Goal: Information Seeking & Learning: Learn about a topic

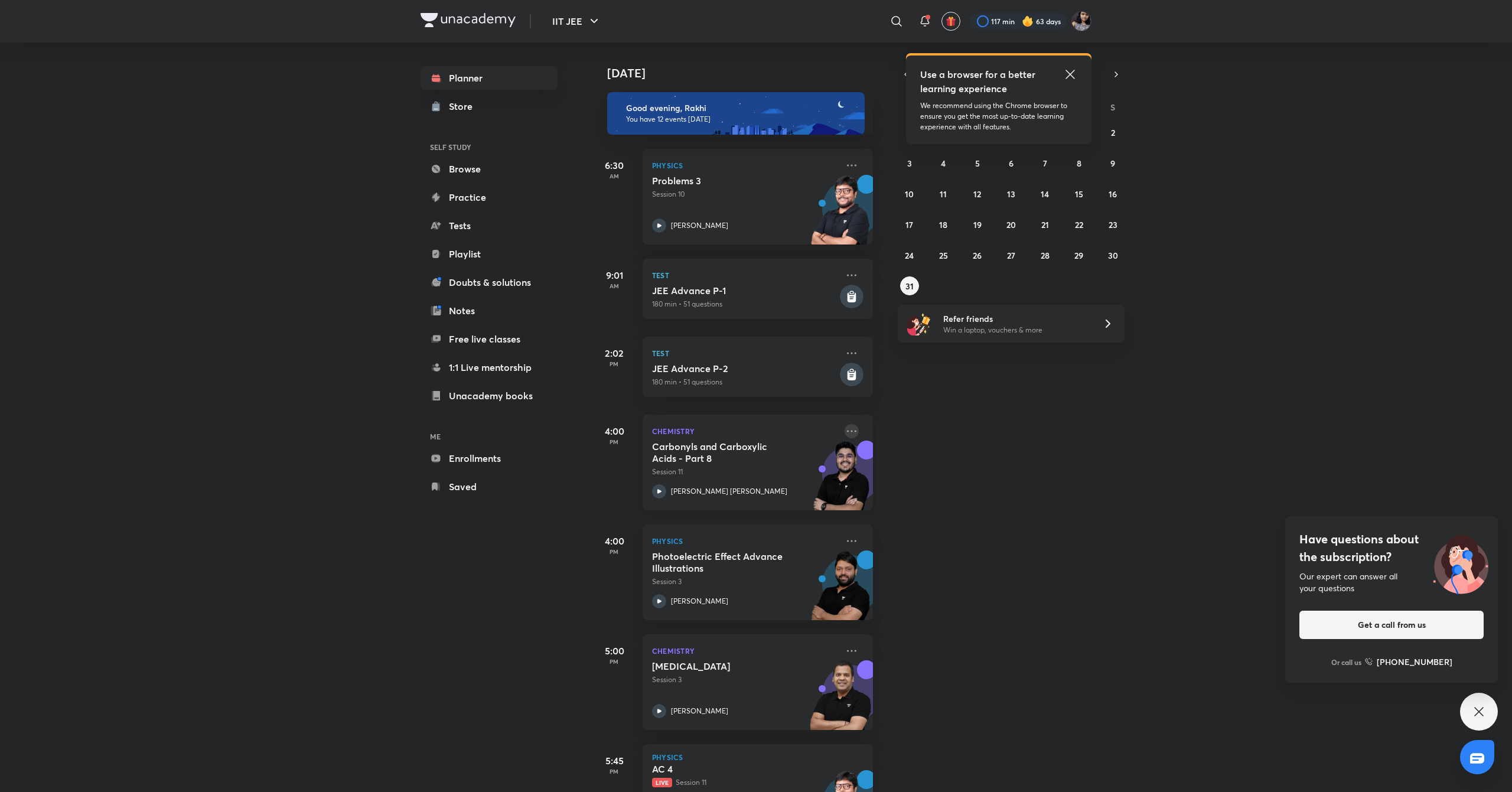
click at [844, 437] on icon at bounding box center [851, 431] width 15 height 15
click at [905, 591] on div "[DATE] Good evening, Rakhi You have 12 events [DATE] 6:30 AM Physics Problems 3…" at bounding box center [1050, 417] width 919 height 749
click at [1082, 250] on abbr "29" at bounding box center [1078, 255] width 9 height 11
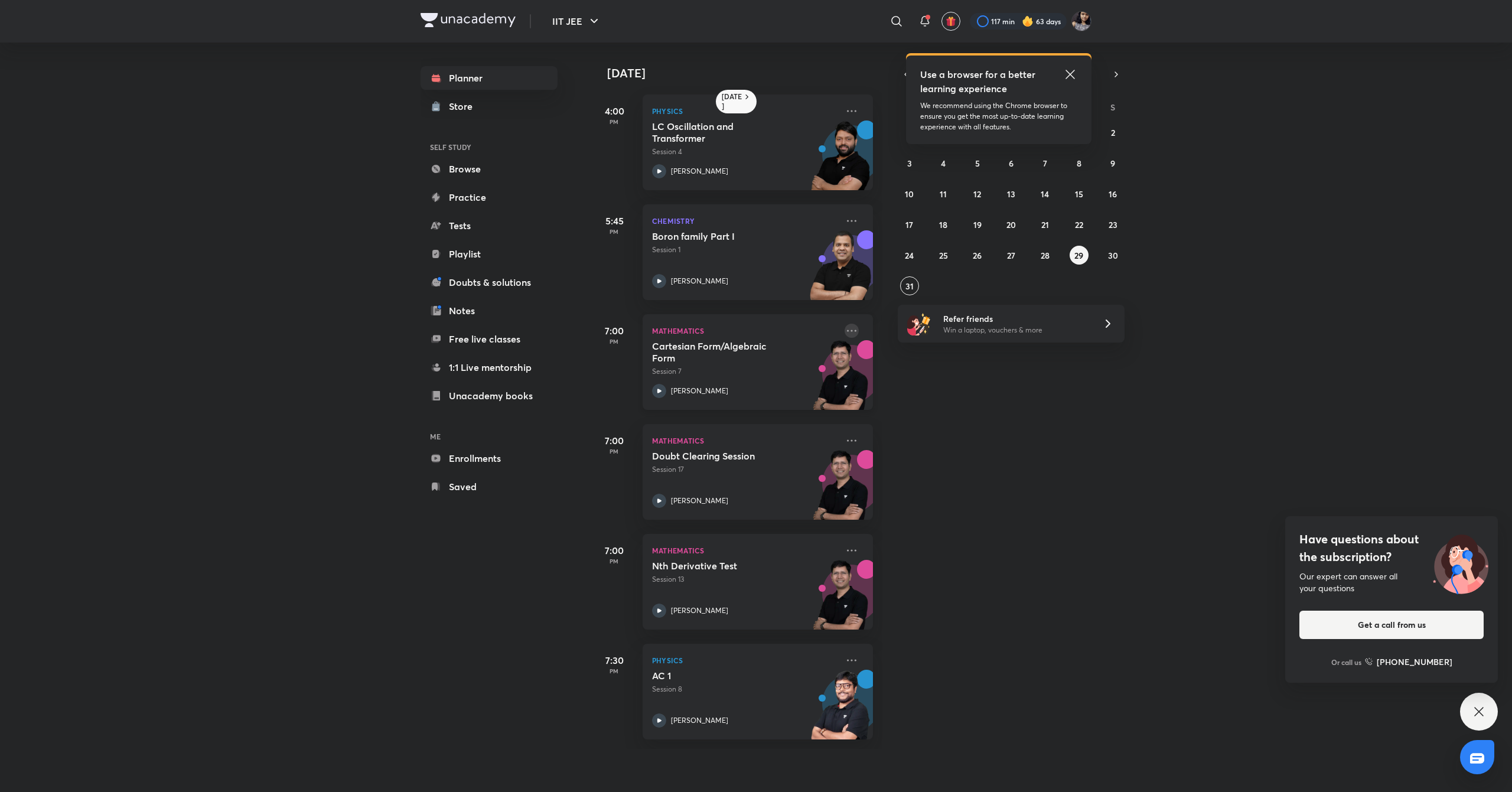
click at [844, 330] on icon at bounding box center [851, 330] width 15 height 15
click at [844, 438] on icon at bounding box center [851, 440] width 15 height 15
click at [847, 550] on icon at bounding box center [851, 550] width 15 height 15
click at [844, 332] on icon at bounding box center [851, 330] width 15 height 15
click at [920, 442] on p "Go to course page" at bounding box center [931, 439] width 82 height 12
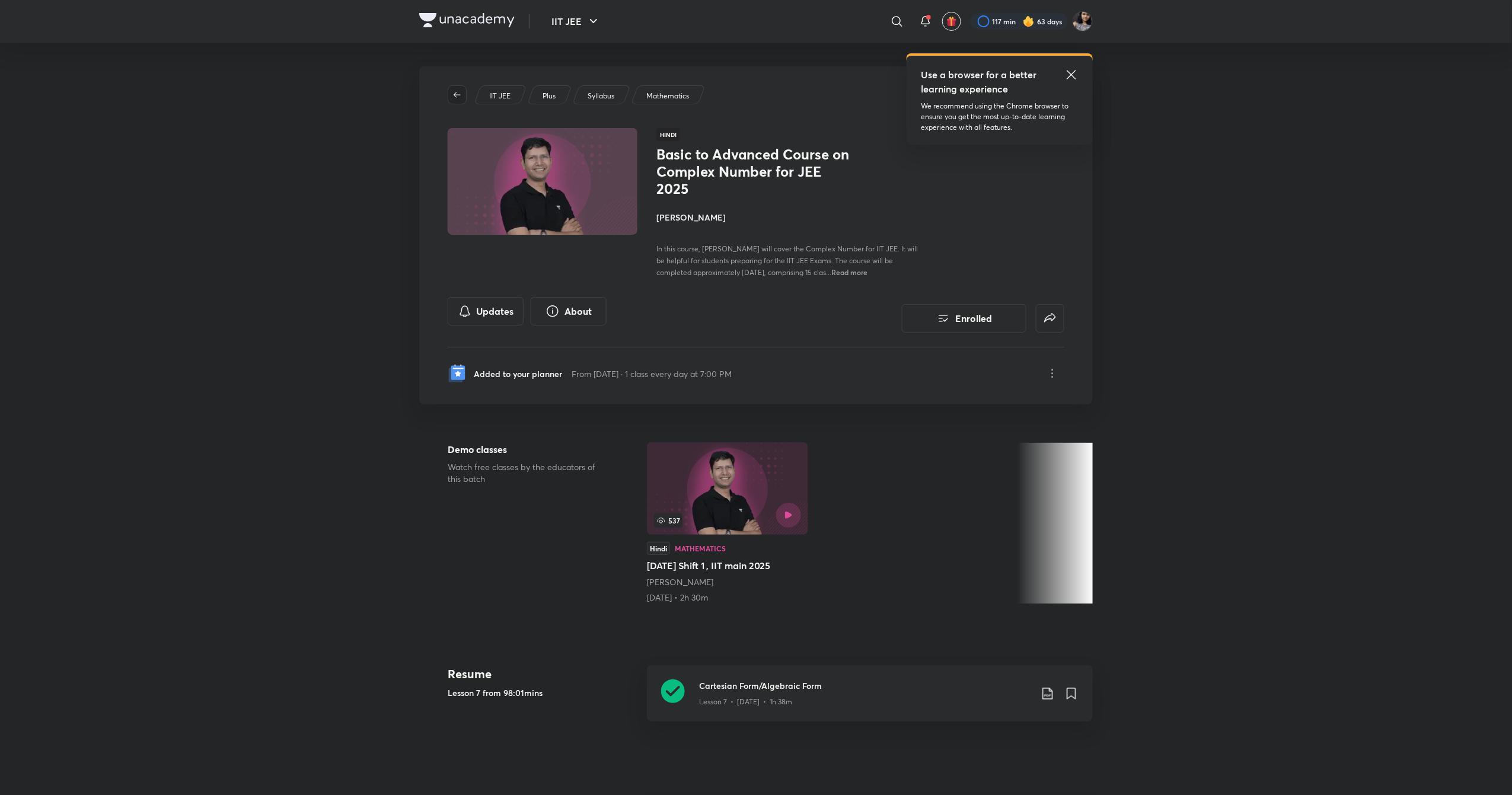
click at [456, 88] on button "button" at bounding box center [457, 94] width 19 height 19
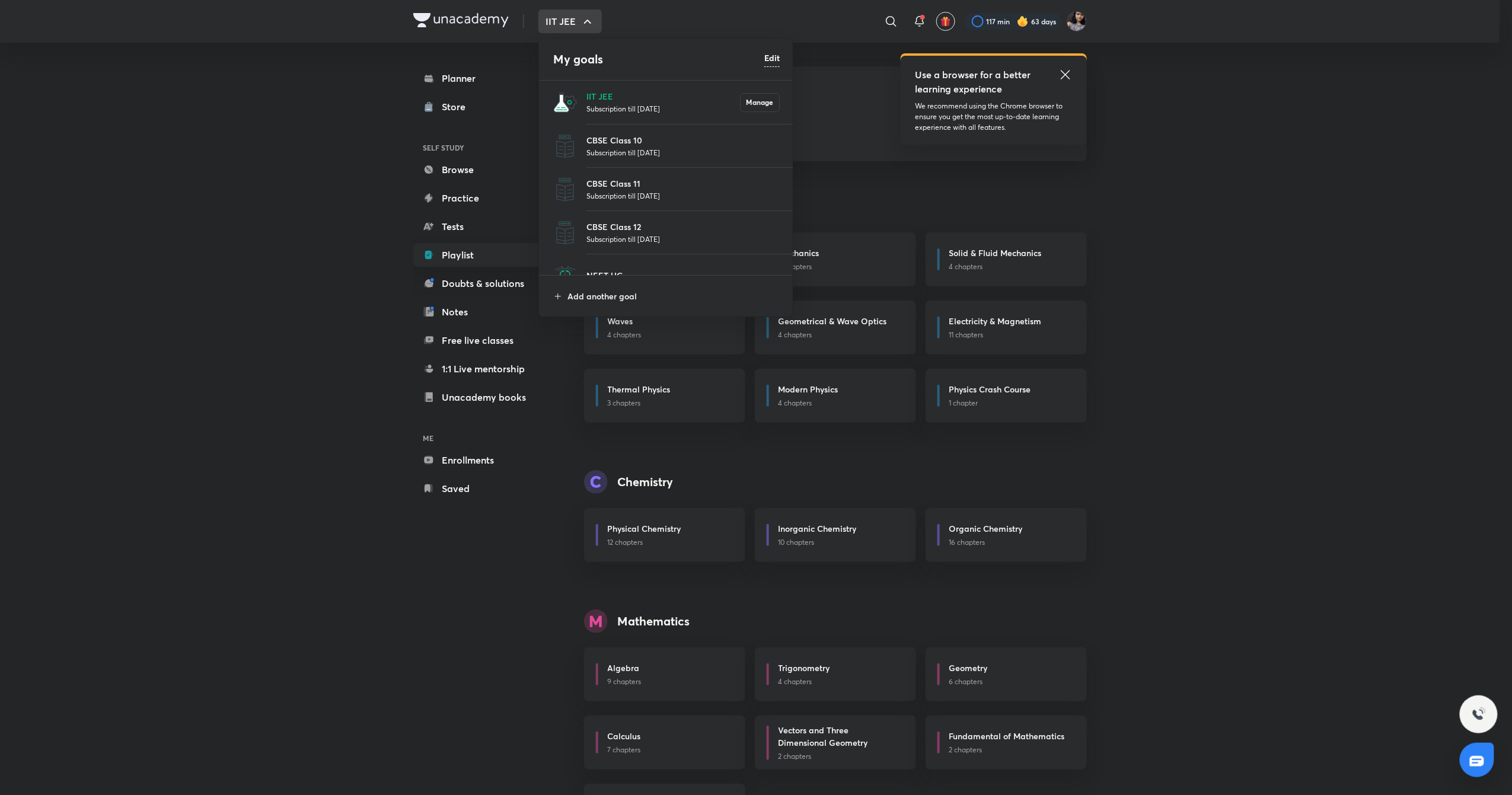
scroll to position [64, 0]
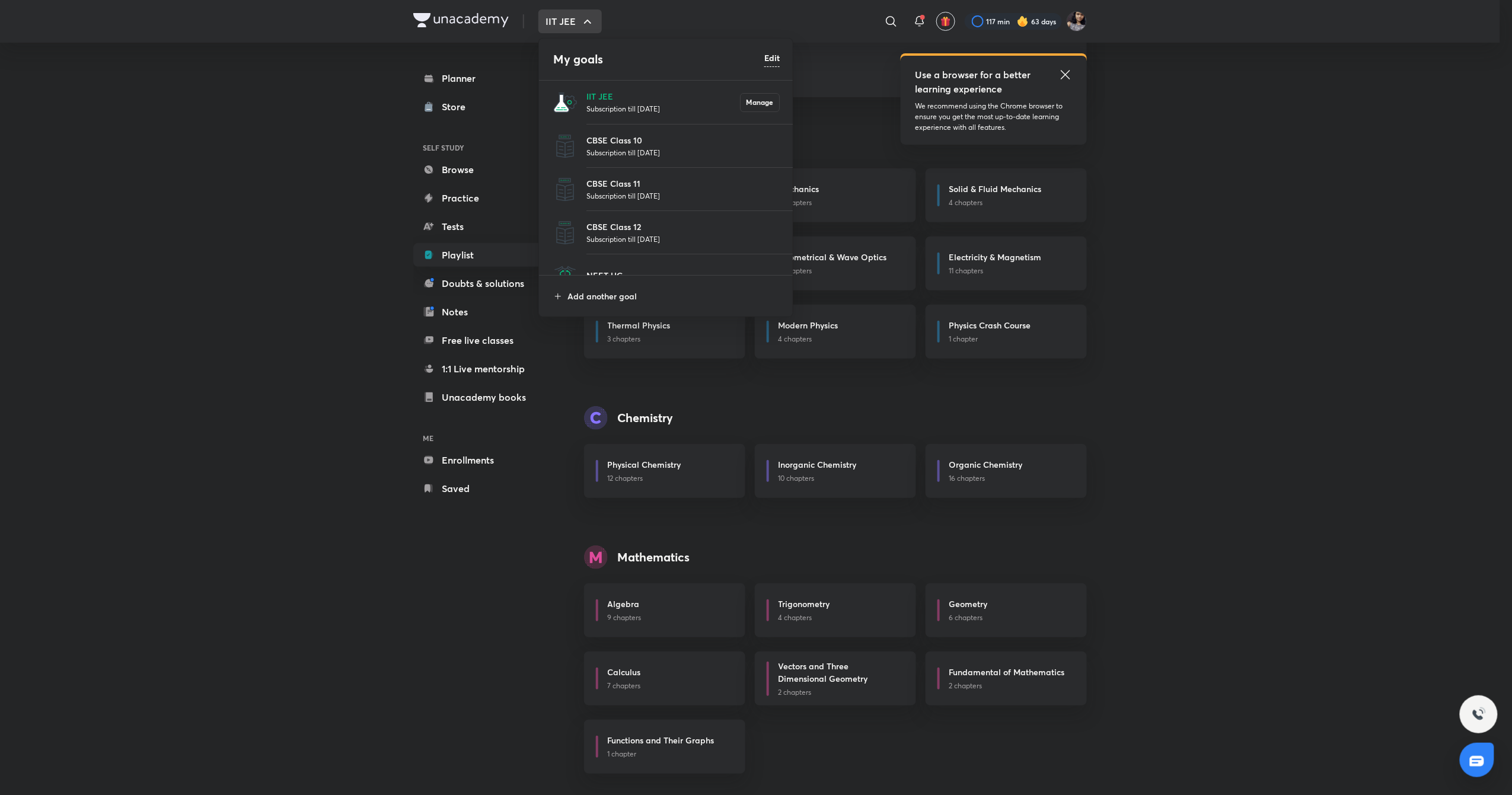
click at [485, 71] on div at bounding box center [756, 398] width 1512 height 795
click at [485, 71] on div "My goals Edit IIT JEE Subscription till [DATE] Manage CBSE Class 10 Subscriptio…" at bounding box center [756, 398] width 1512 height 795
click at [485, 71] on link "Planner" at bounding box center [488, 78] width 137 height 24
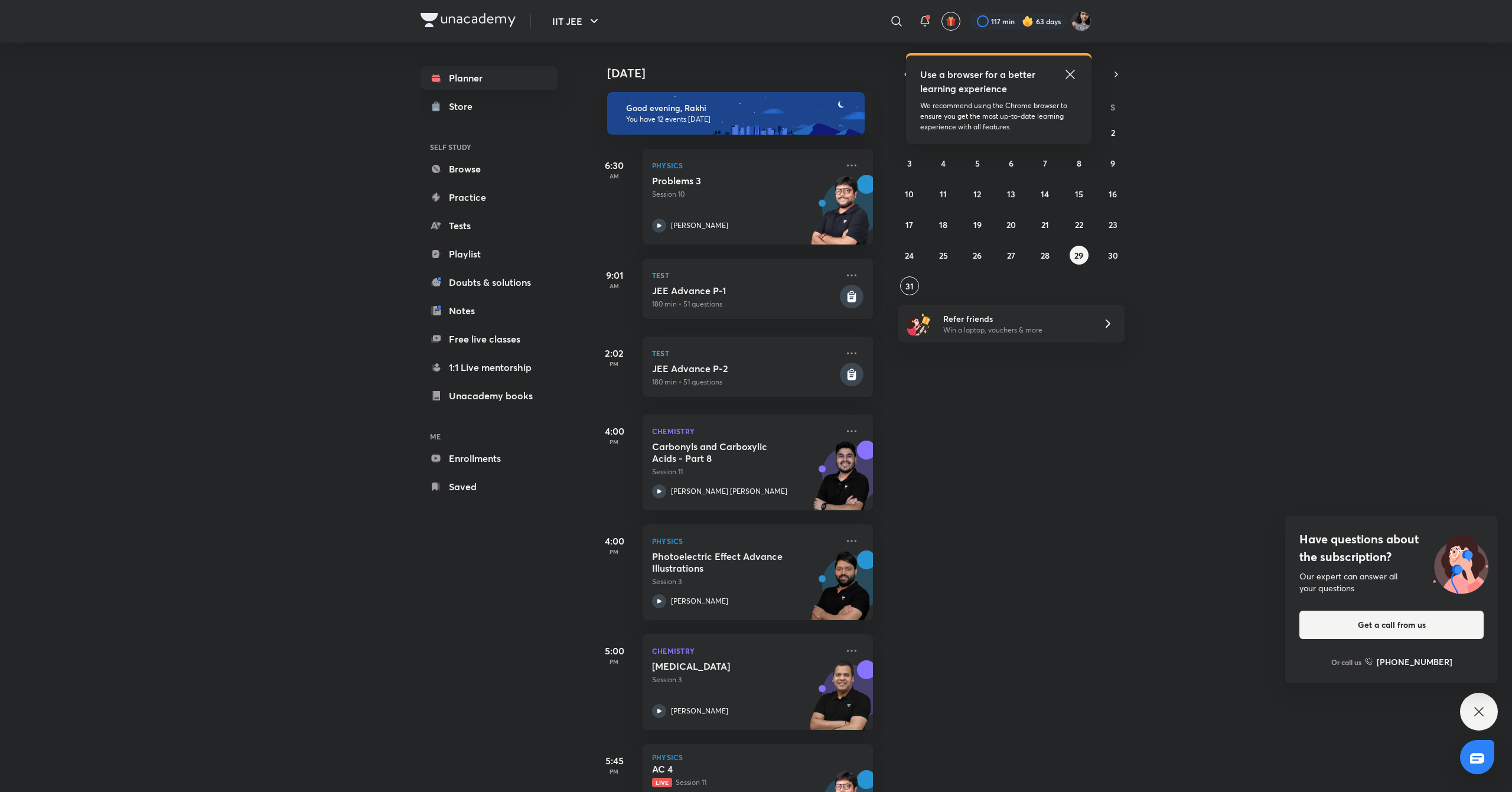
click at [1075, 72] on icon at bounding box center [1070, 74] width 15 height 15
click at [907, 77] on icon "button" at bounding box center [906, 74] width 10 height 10
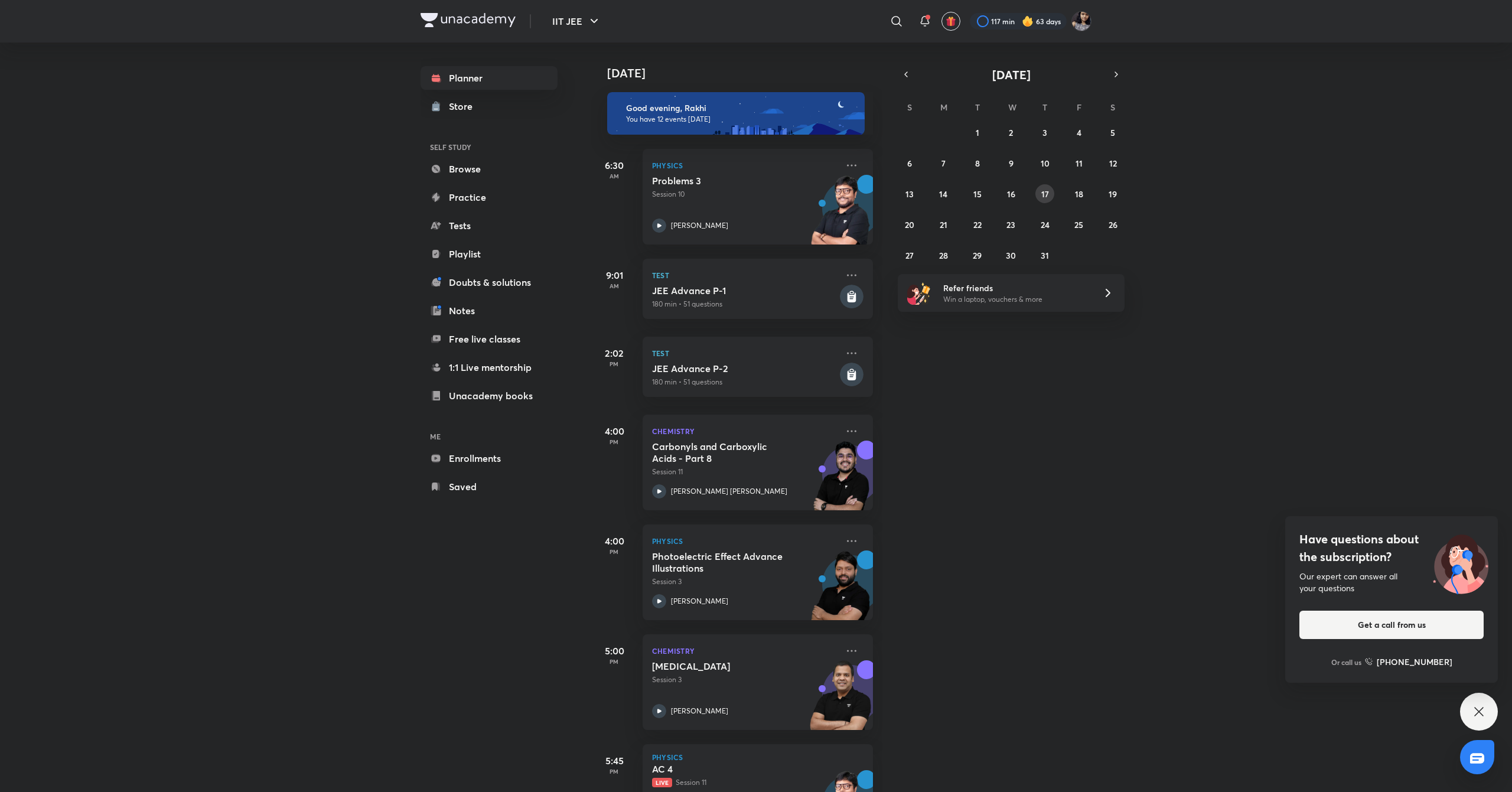
click at [1042, 189] on abbr "17" at bounding box center [1045, 194] width 8 height 11
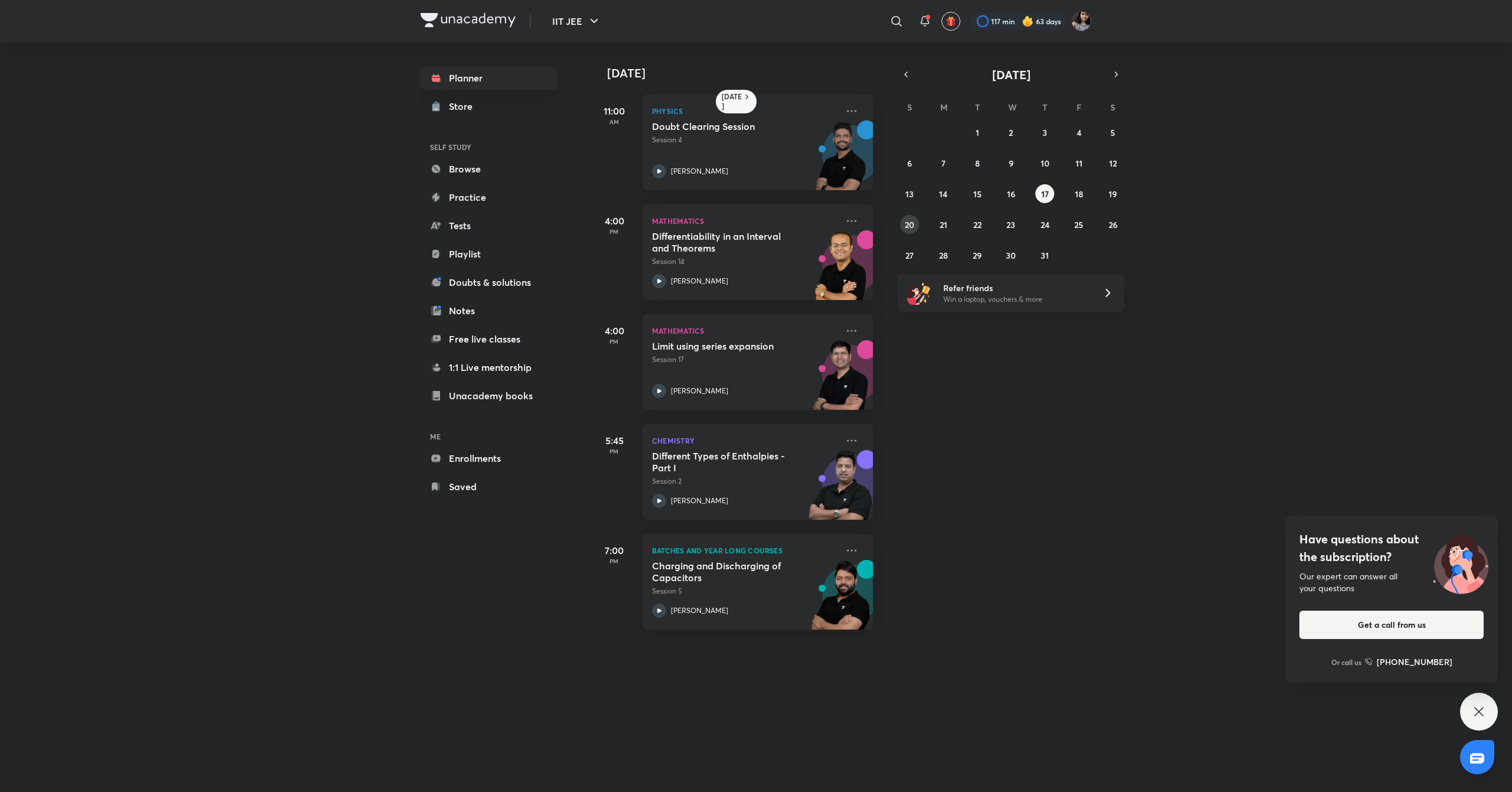
click at [915, 225] on button "20" at bounding box center [909, 224] width 19 height 19
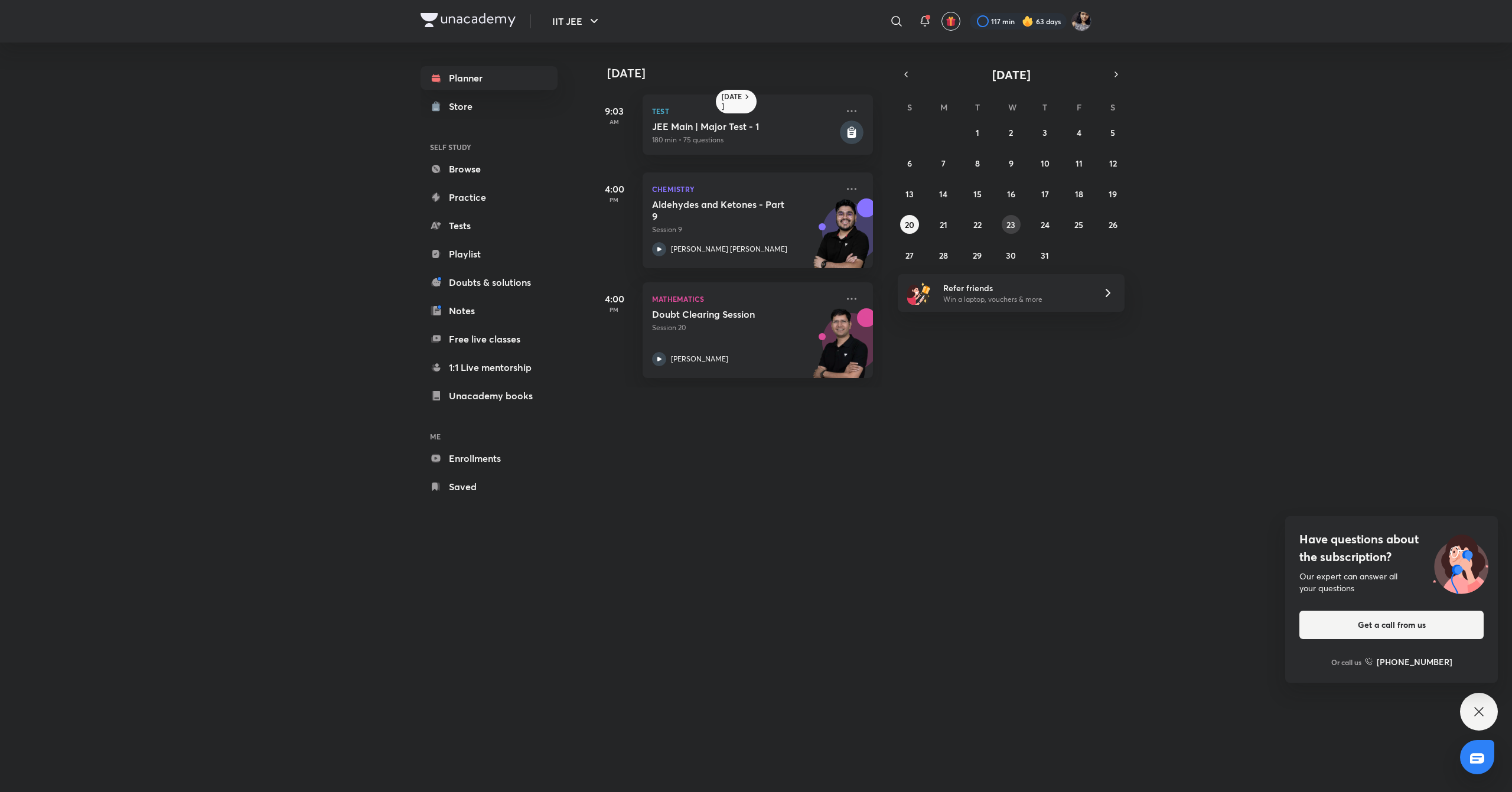
click at [1008, 229] on button "23" at bounding box center [1010, 224] width 19 height 19
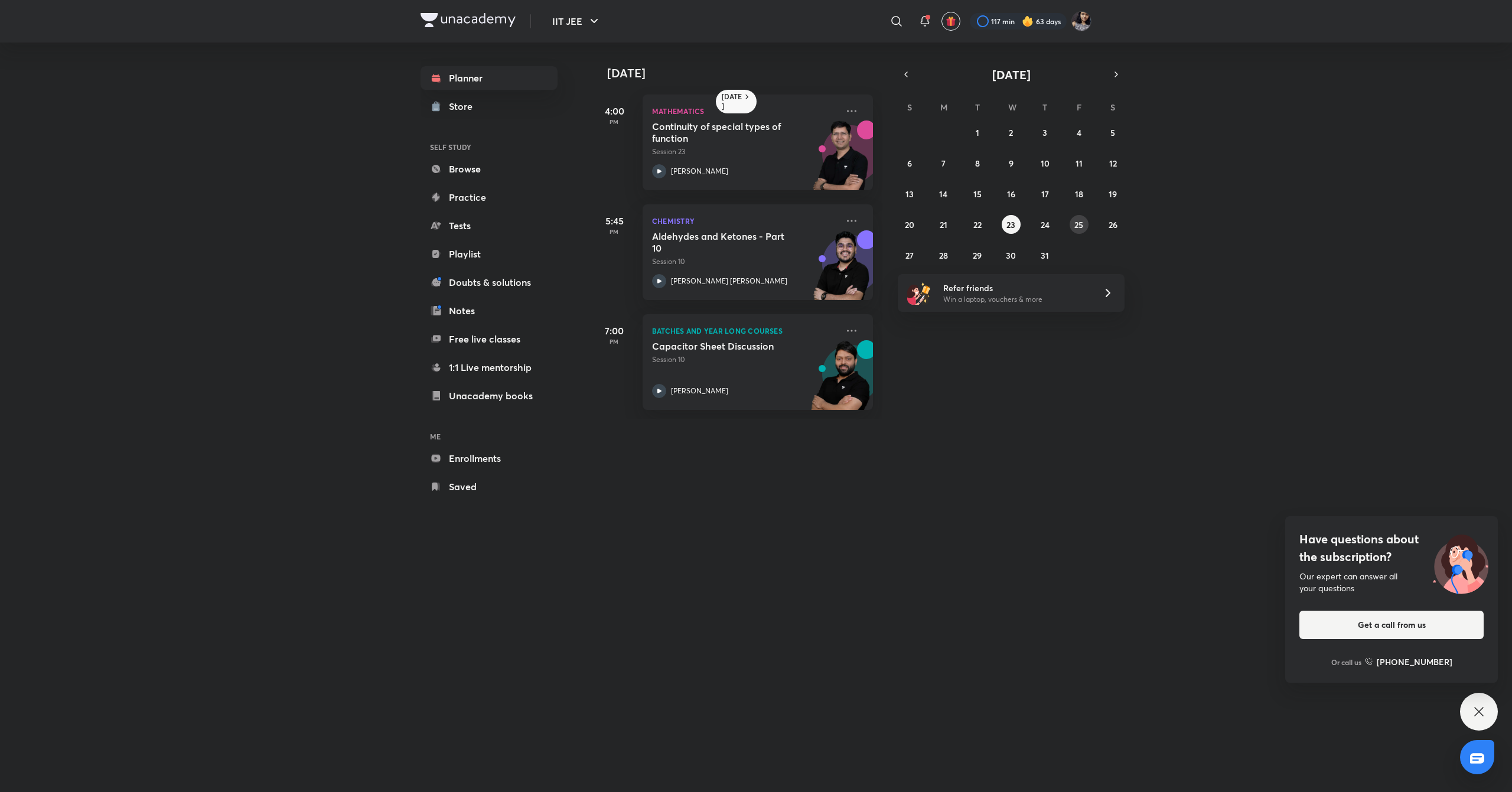
click at [1081, 225] on abbr "25" at bounding box center [1078, 225] width 9 height 11
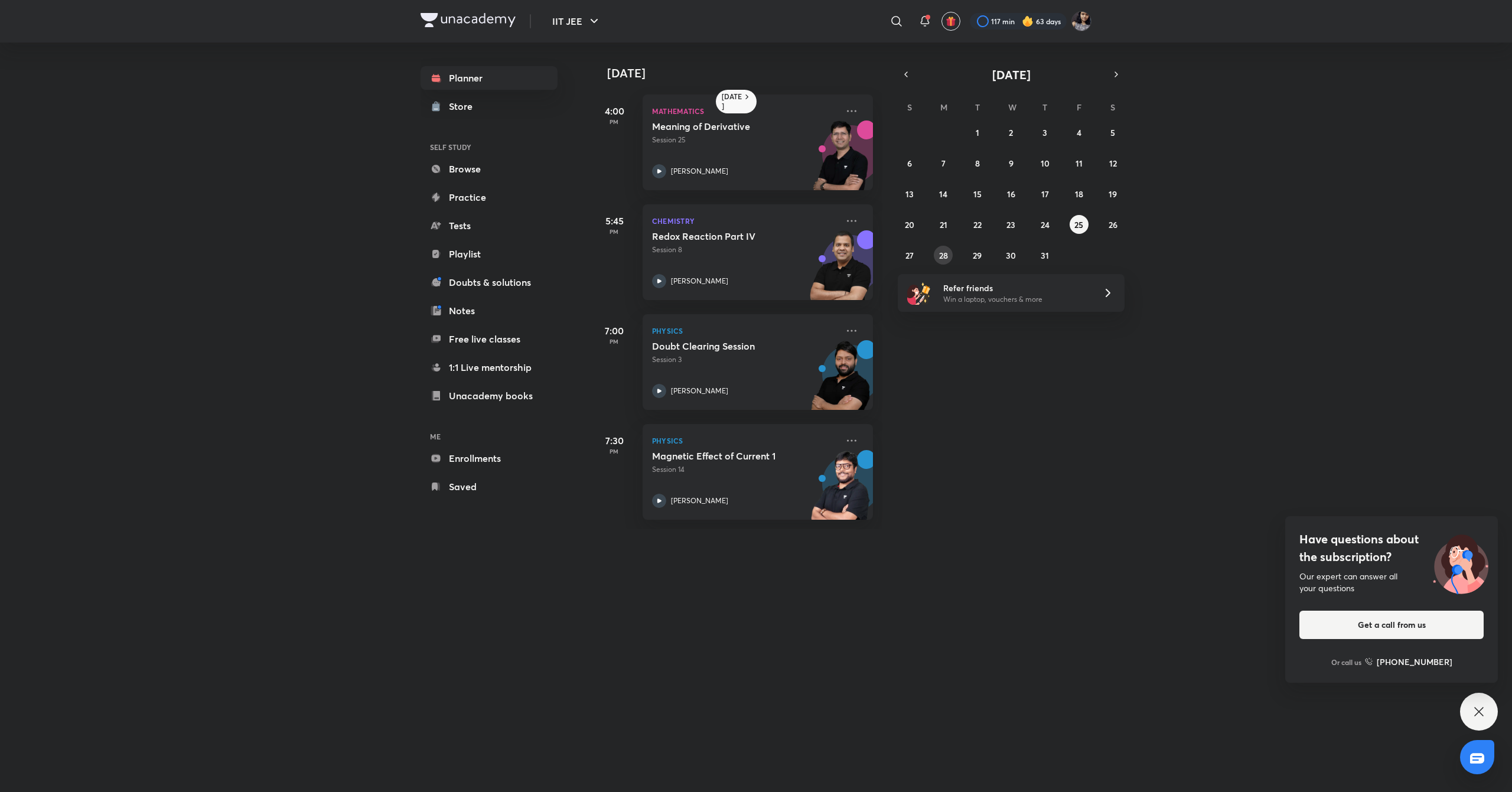
click at [936, 251] on button "28" at bounding box center [943, 254] width 19 height 19
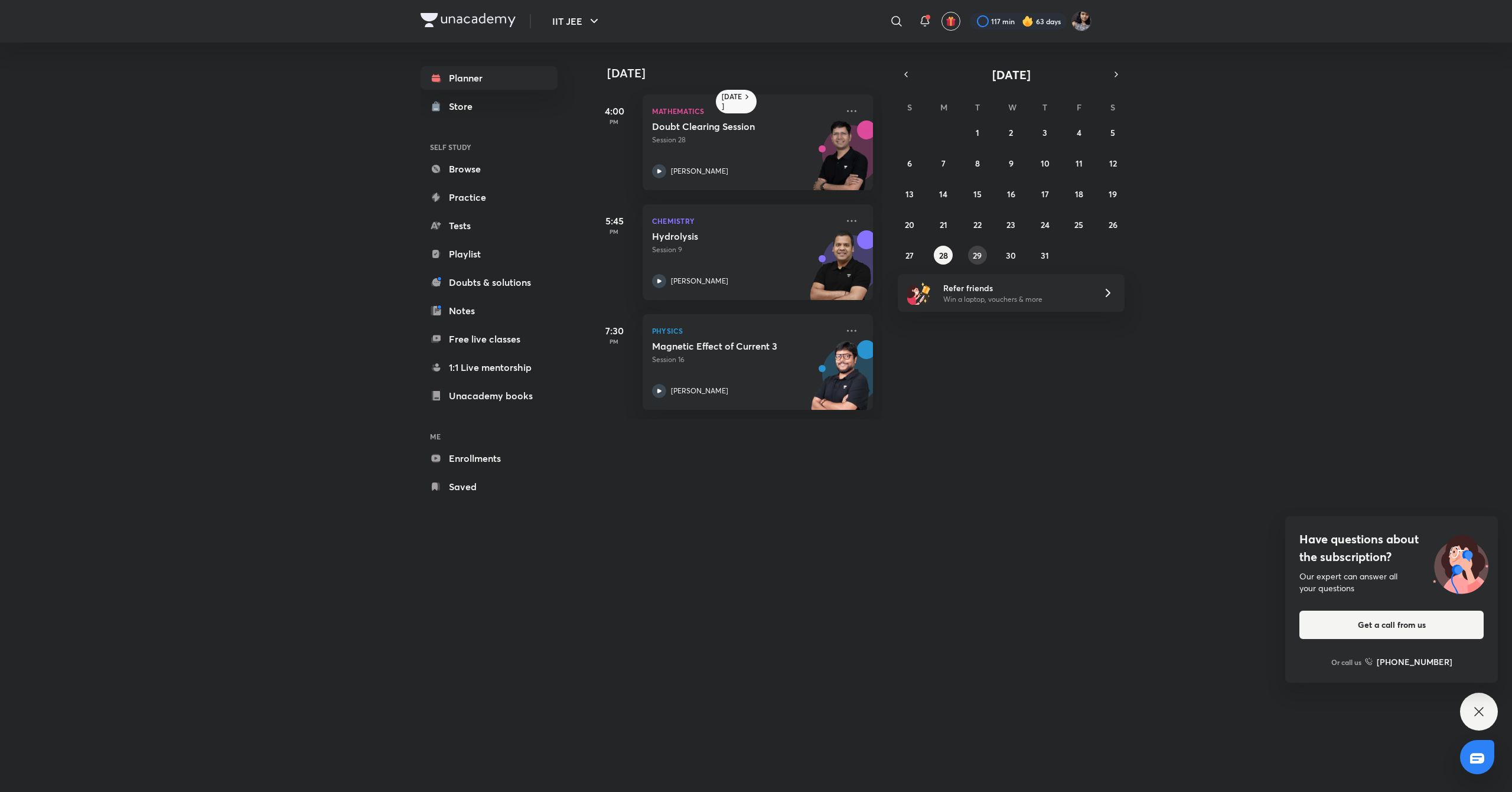
click at [969, 252] on button "29" at bounding box center [977, 254] width 19 height 19
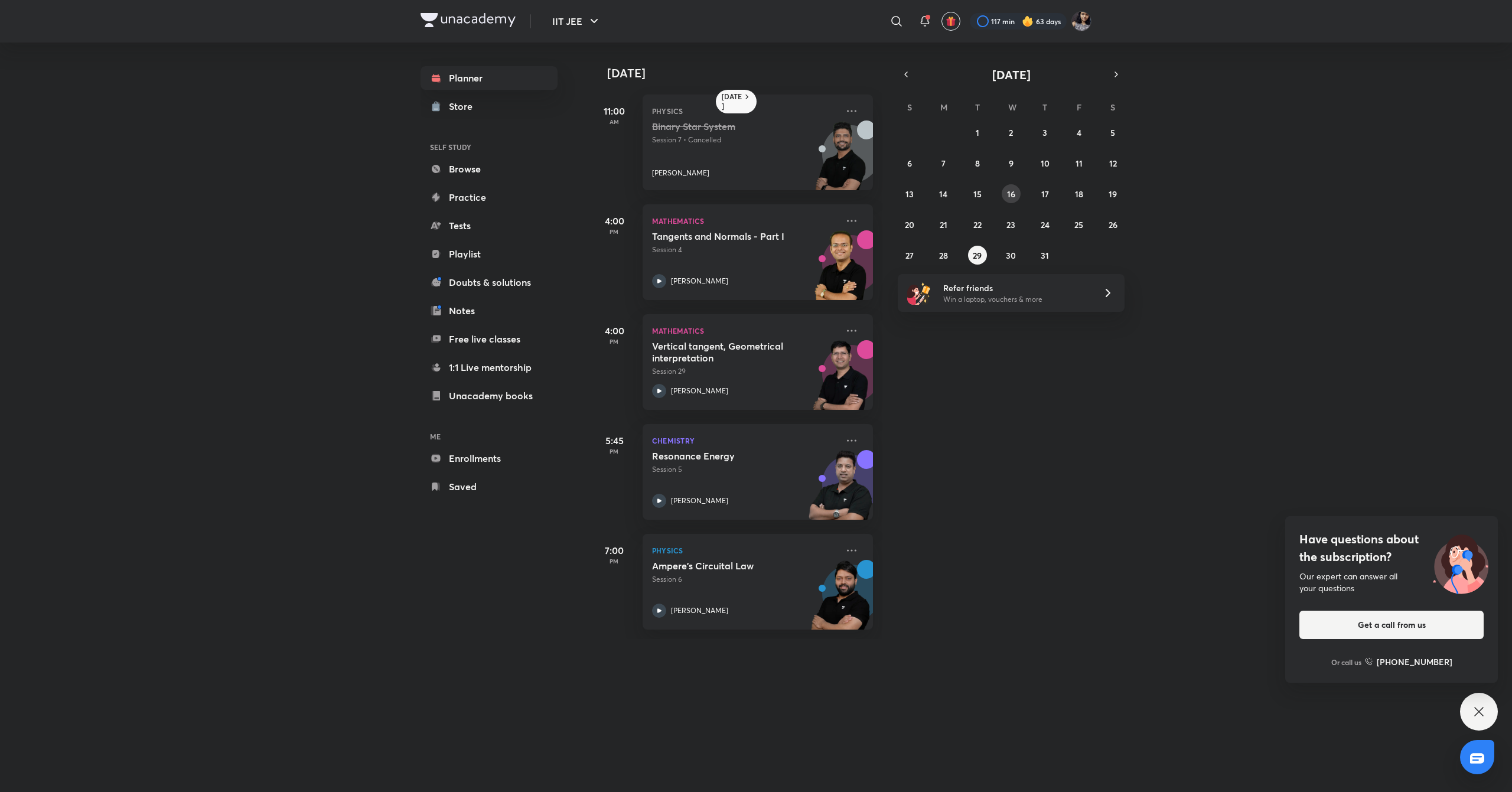
click at [1019, 193] on button "16" at bounding box center [1010, 194] width 19 height 19
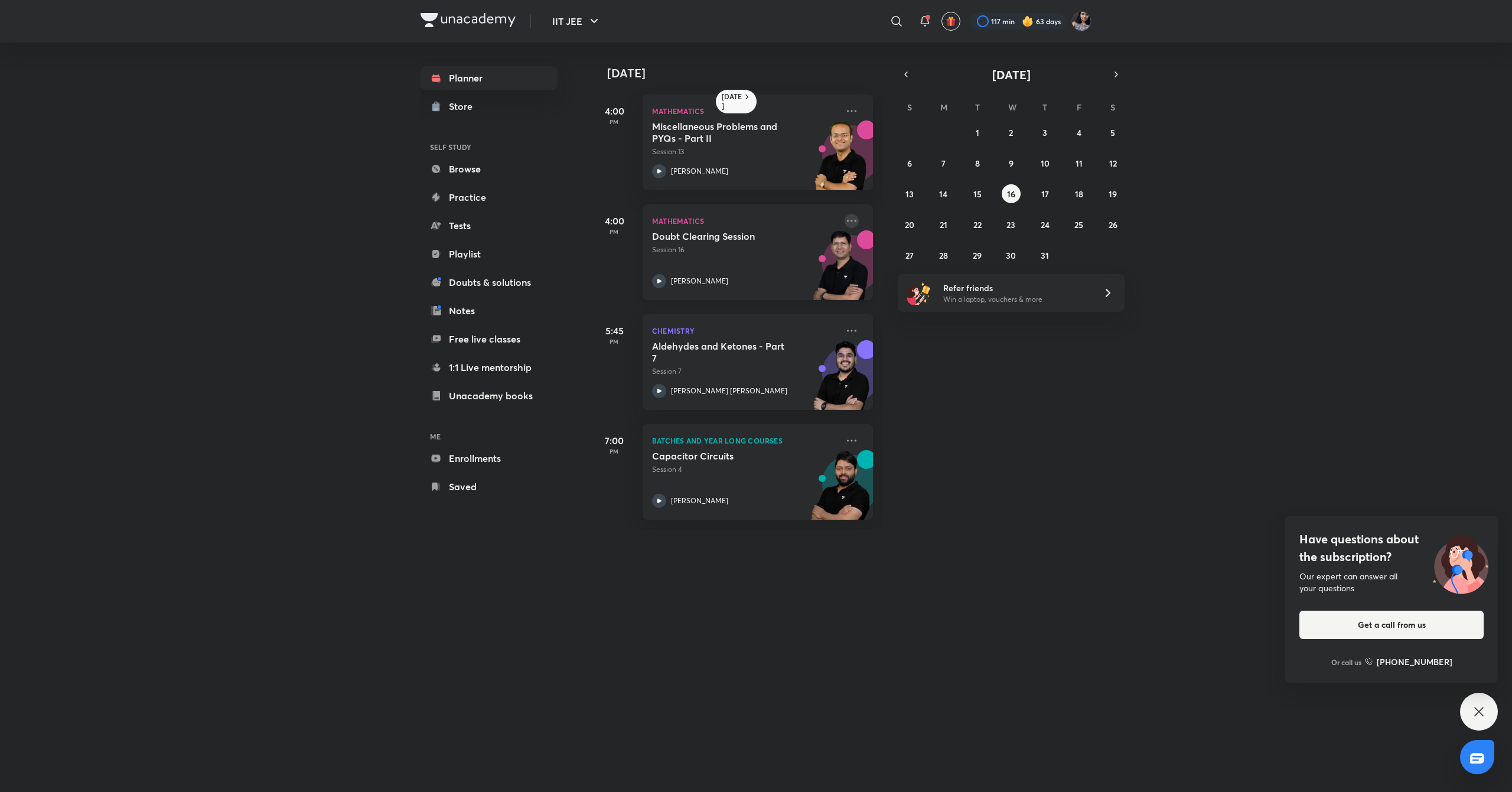
click at [844, 220] on icon at bounding box center [851, 220] width 15 height 15
click at [896, 335] on p "Go to course page" at bounding box center [931, 329] width 82 height 12
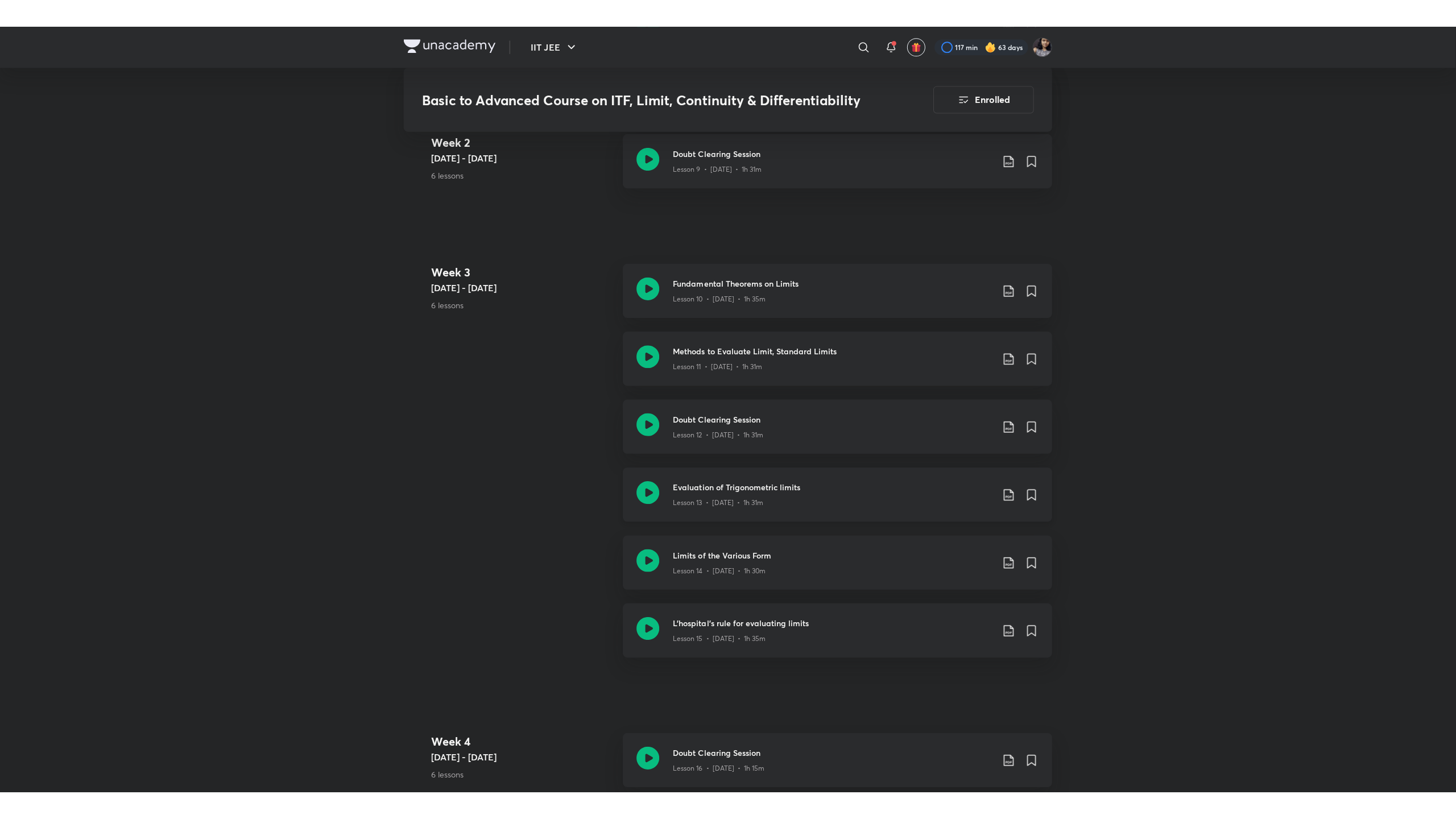
scroll to position [1288, 0]
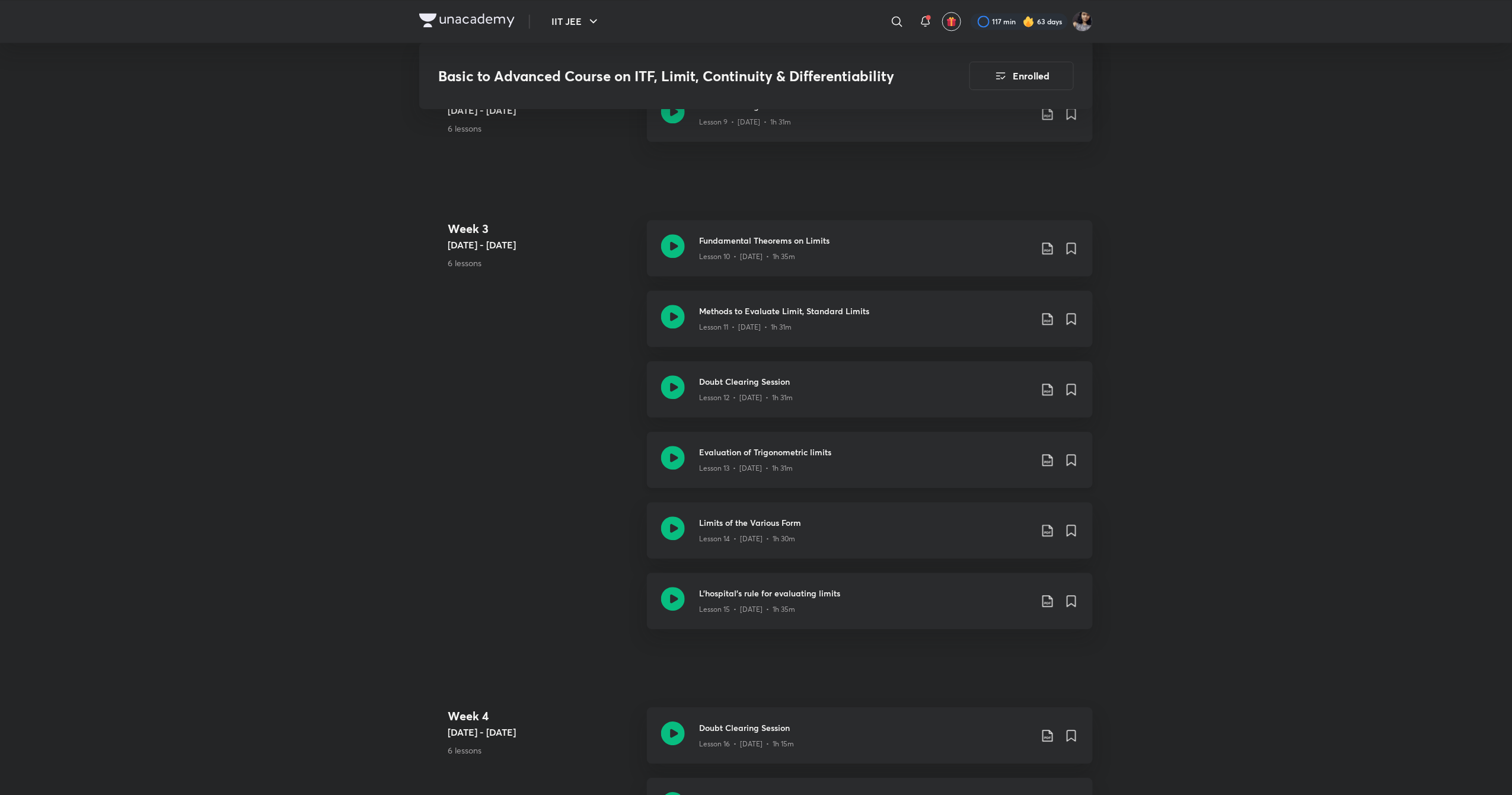
click at [672, 441] on div "Evaluation of Trigonometric limits Lesson 13 • Aug 15 • 1h 31m" at bounding box center [869, 459] width 446 height 56
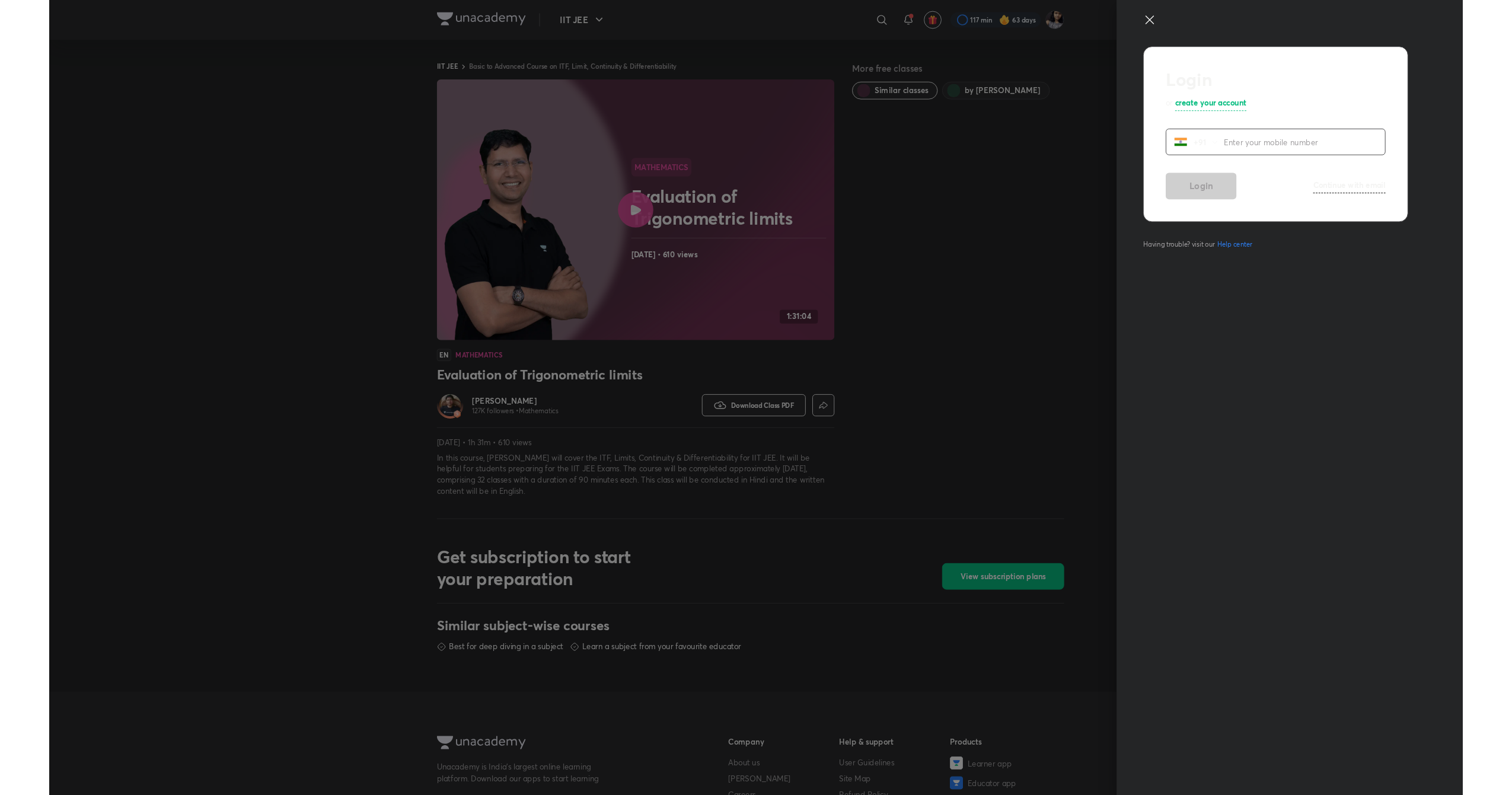
scroll to position [285, 0]
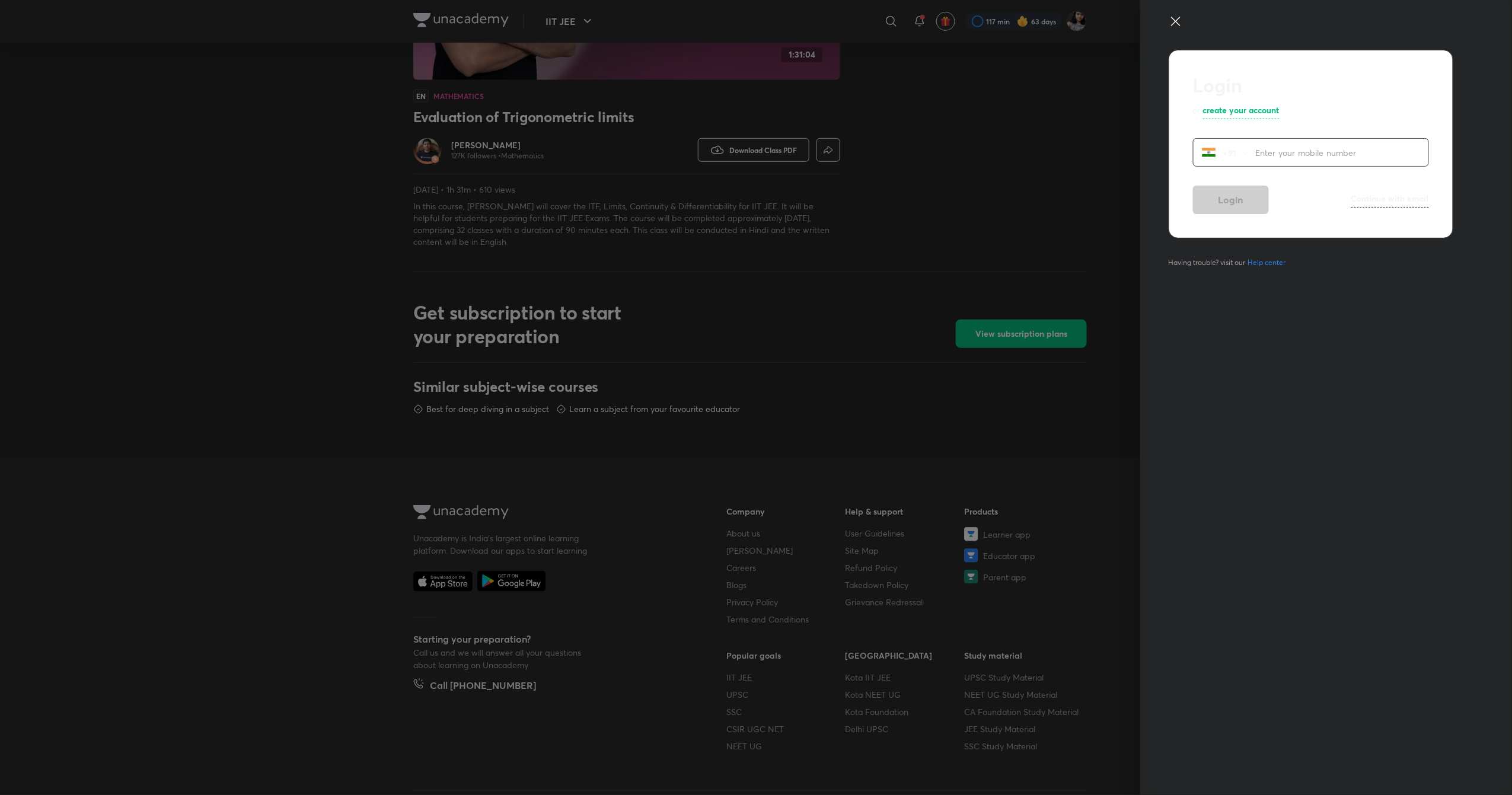
click at [1182, 22] on icon at bounding box center [1175, 22] width 15 height 15
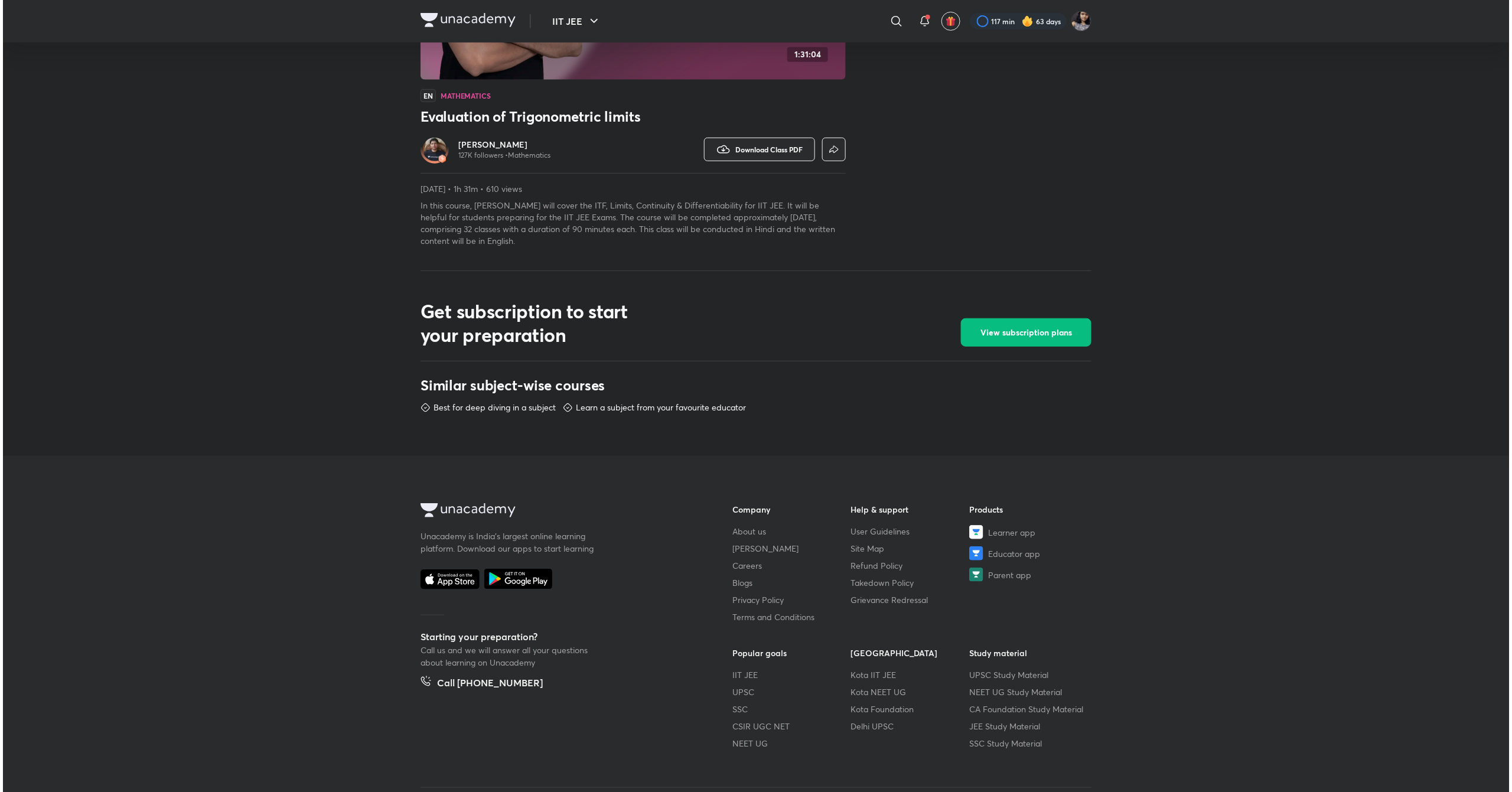
scroll to position [0, 0]
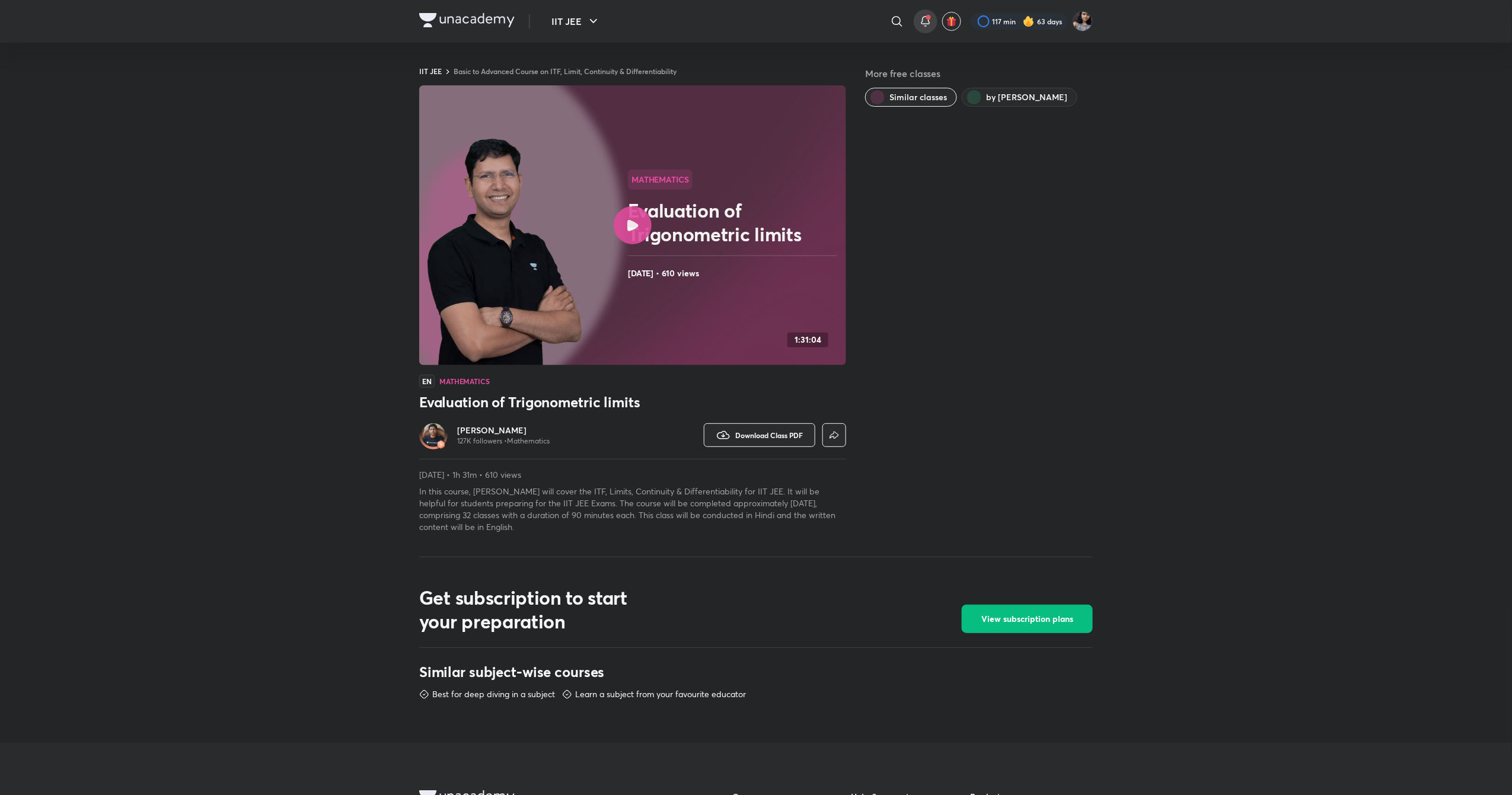
click at [928, 19] on span at bounding box center [928, 17] width 5 height 5
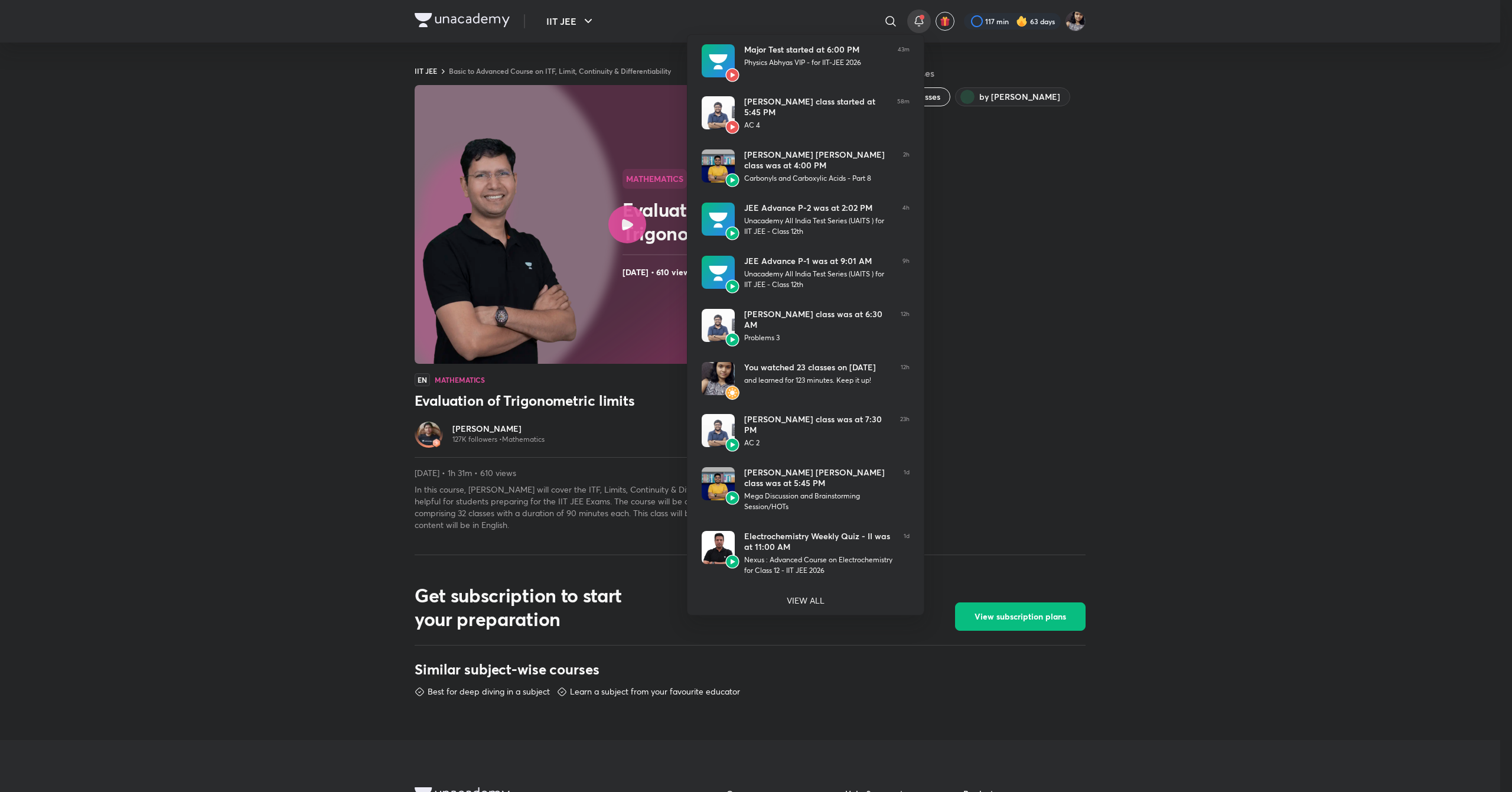
click at [567, 258] on div at bounding box center [756, 396] width 1512 height 792
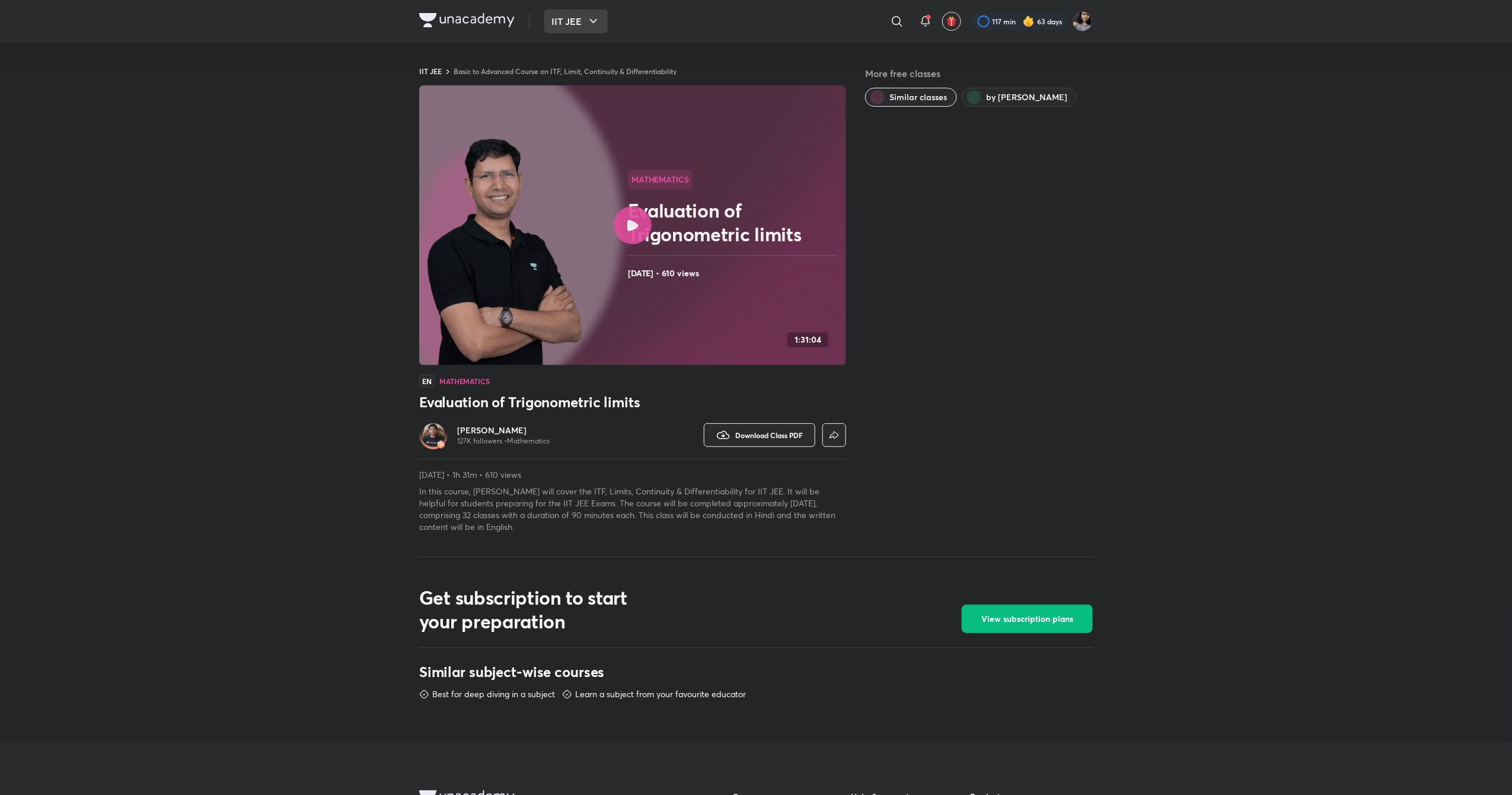
click at [562, 17] on button "IIT JEE" at bounding box center [575, 22] width 63 height 24
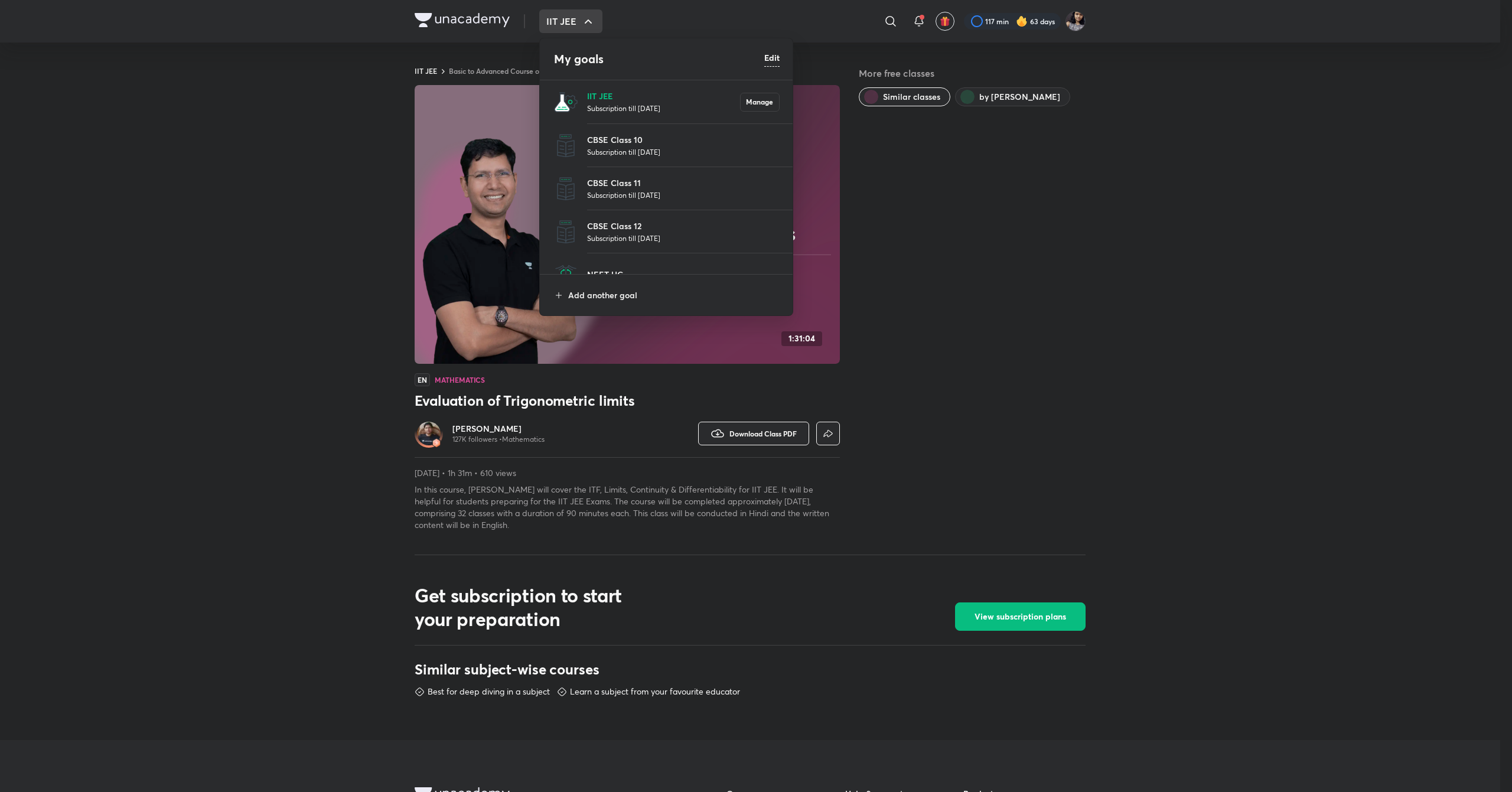
click at [603, 91] on p "IIT JEE" at bounding box center [663, 96] width 153 height 12
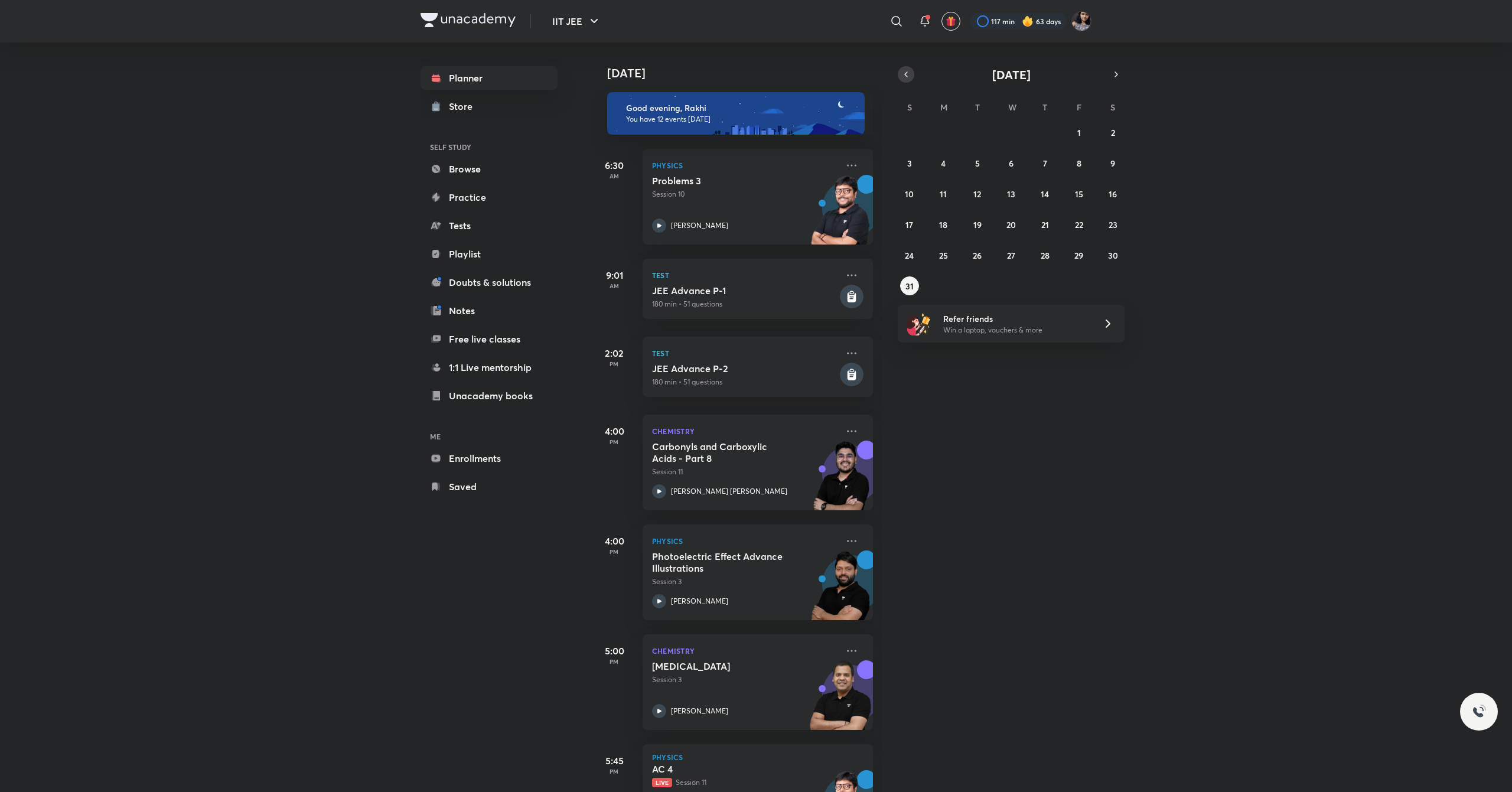
click at [906, 75] on icon "button" at bounding box center [906, 74] width 10 height 10
click at [1046, 227] on abbr "24" at bounding box center [1045, 225] width 9 height 11
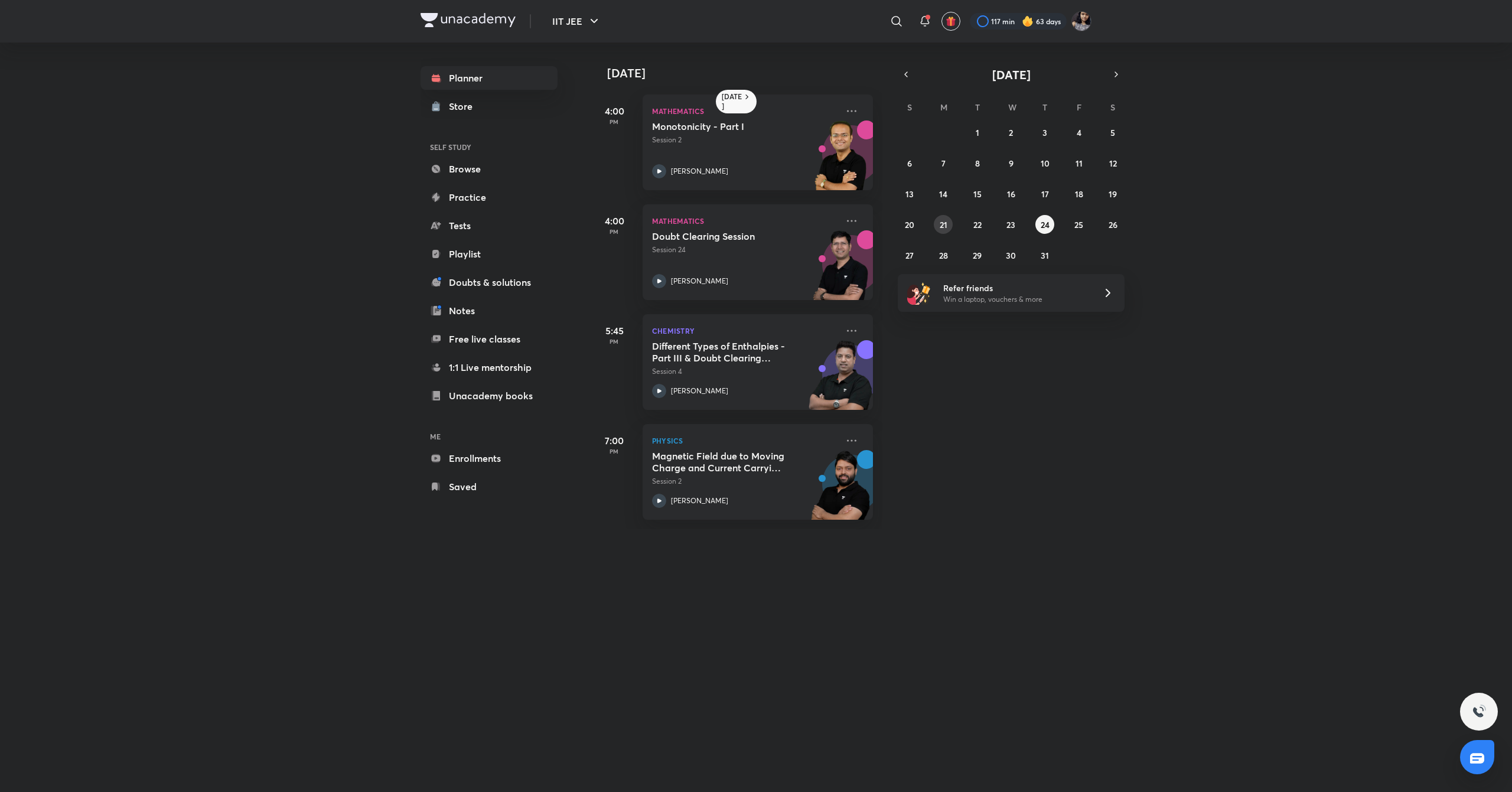
click at [943, 229] on abbr "21" at bounding box center [943, 225] width 8 height 11
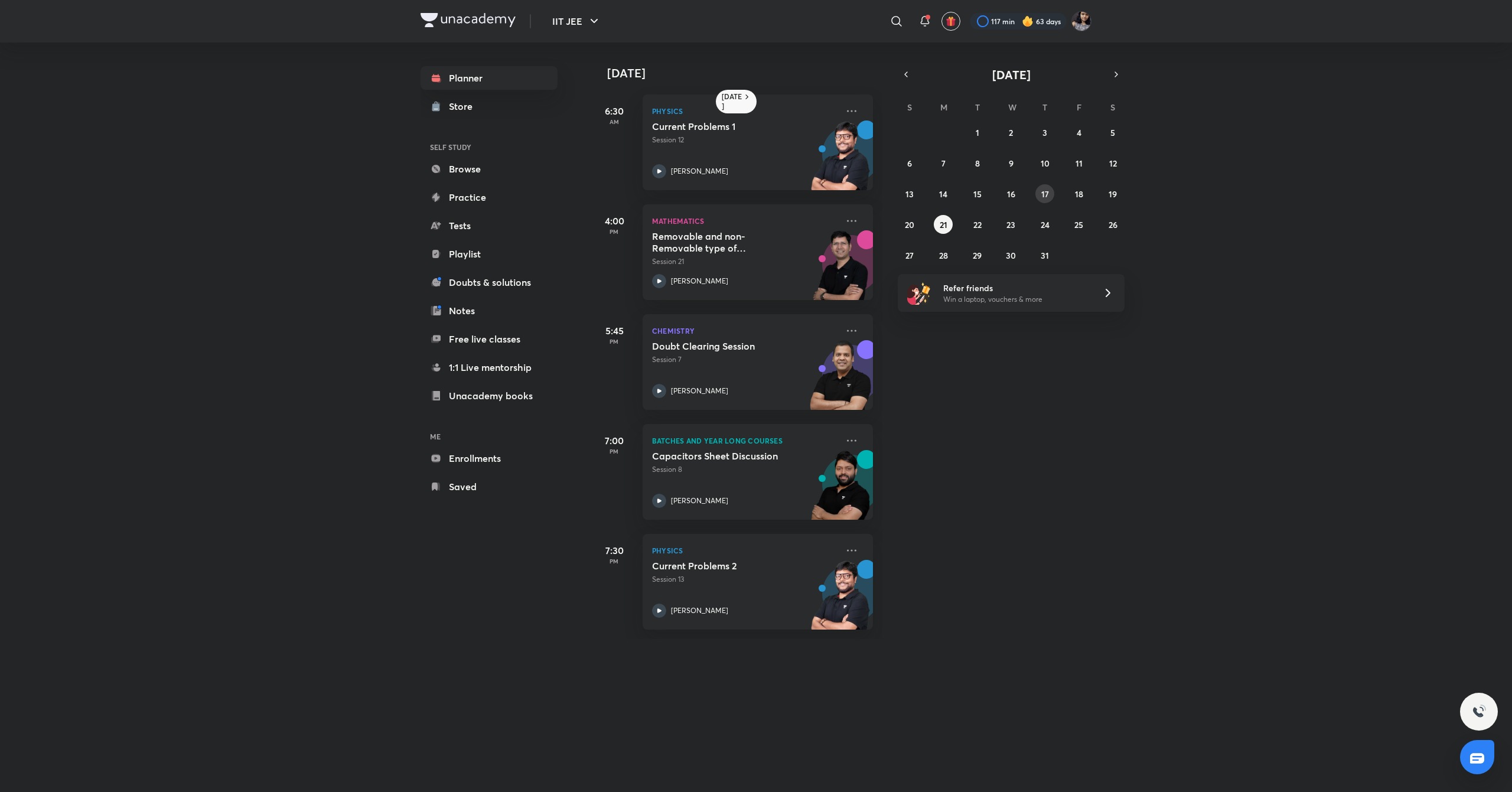
click at [1046, 189] on abbr "17" at bounding box center [1045, 194] width 8 height 11
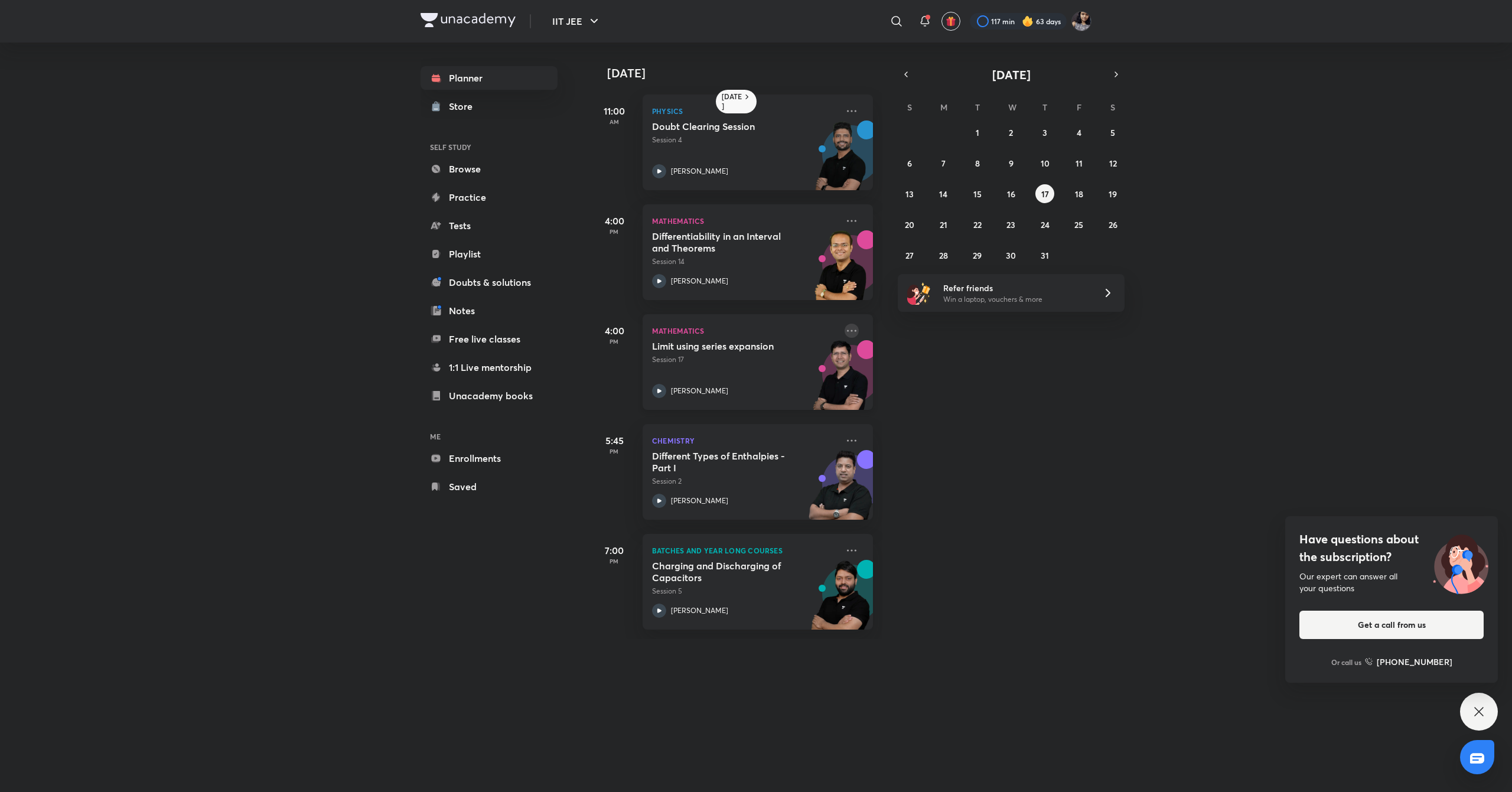
click at [844, 328] on icon at bounding box center [851, 330] width 15 height 15
click at [932, 431] on li "Go to course page" at bounding box center [922, 439] width 117 height 26
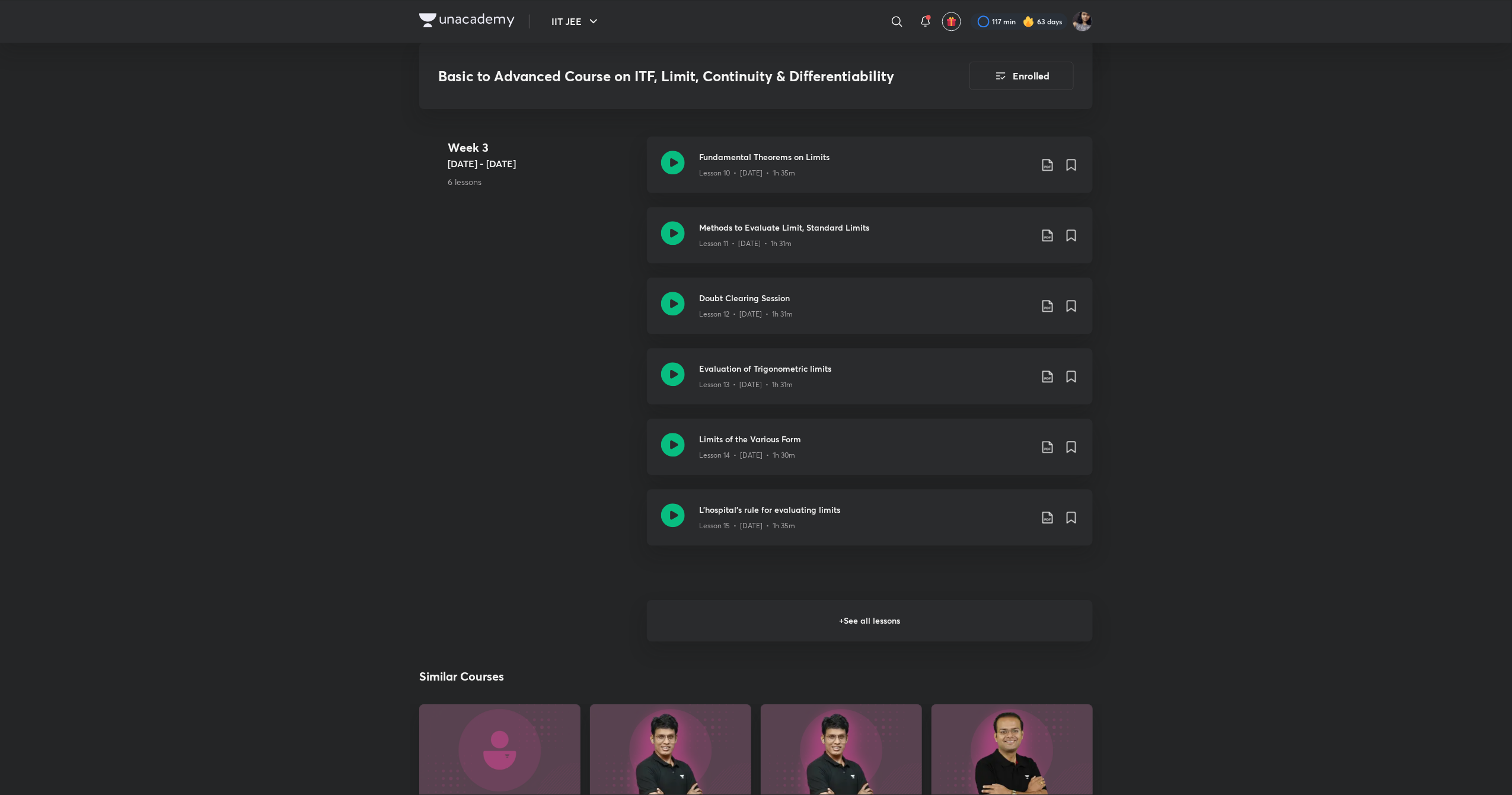
scroll to position [1457, 0]
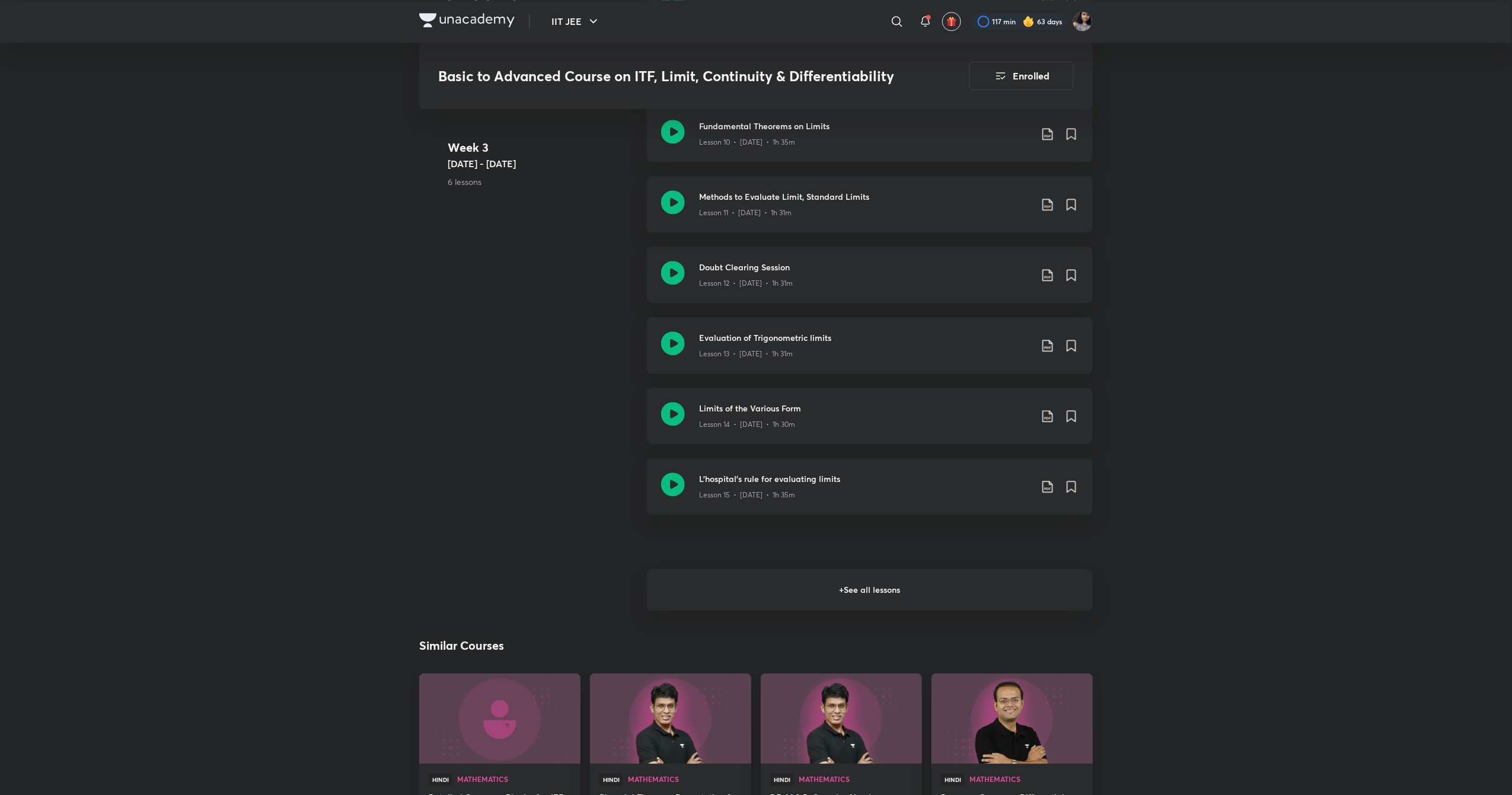
click at [949, 597] on h6 "+ See all lessons" at bounding box center [869, 590] width 446 height 42
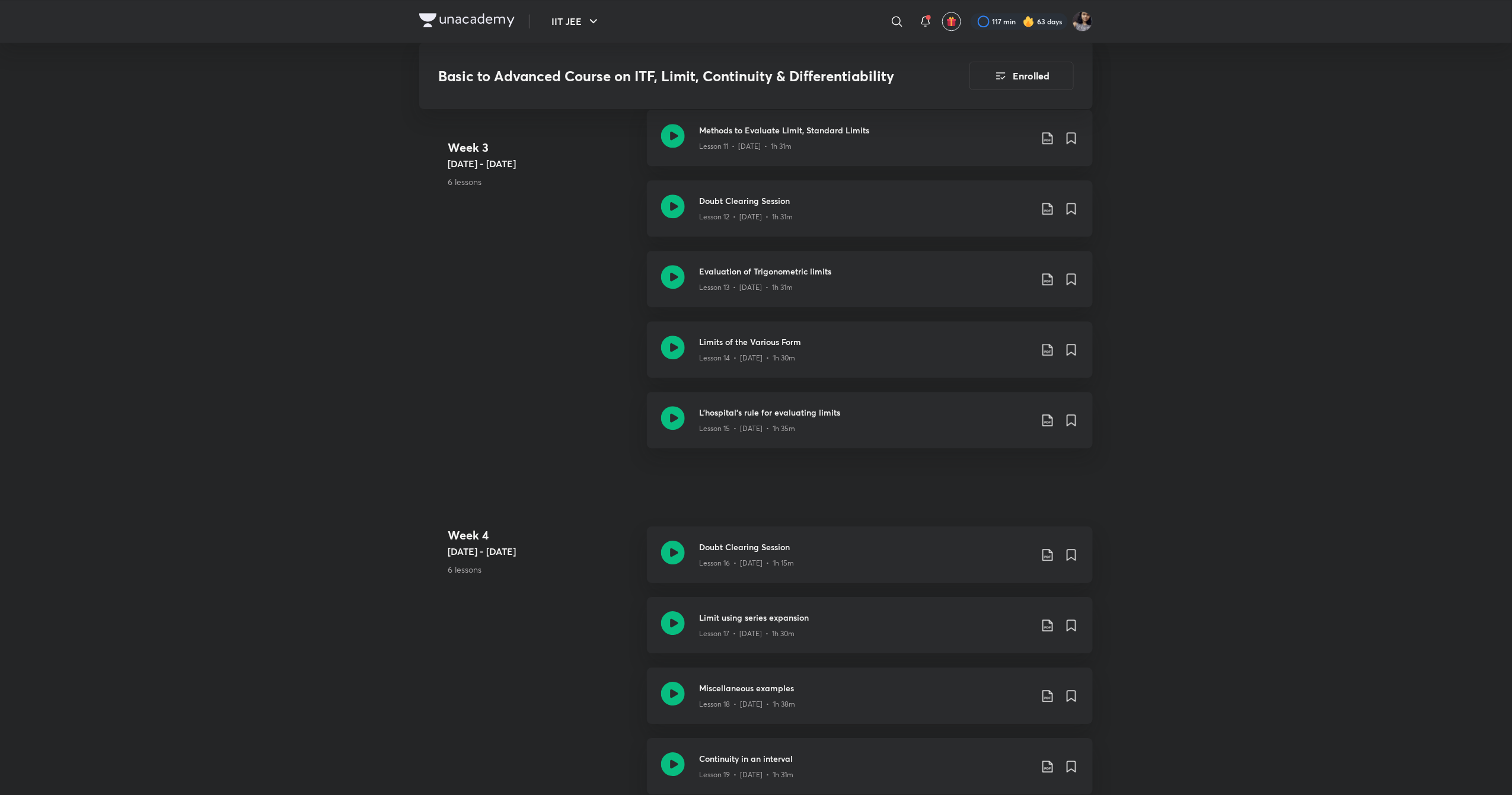
scroll to position [1458, 0]
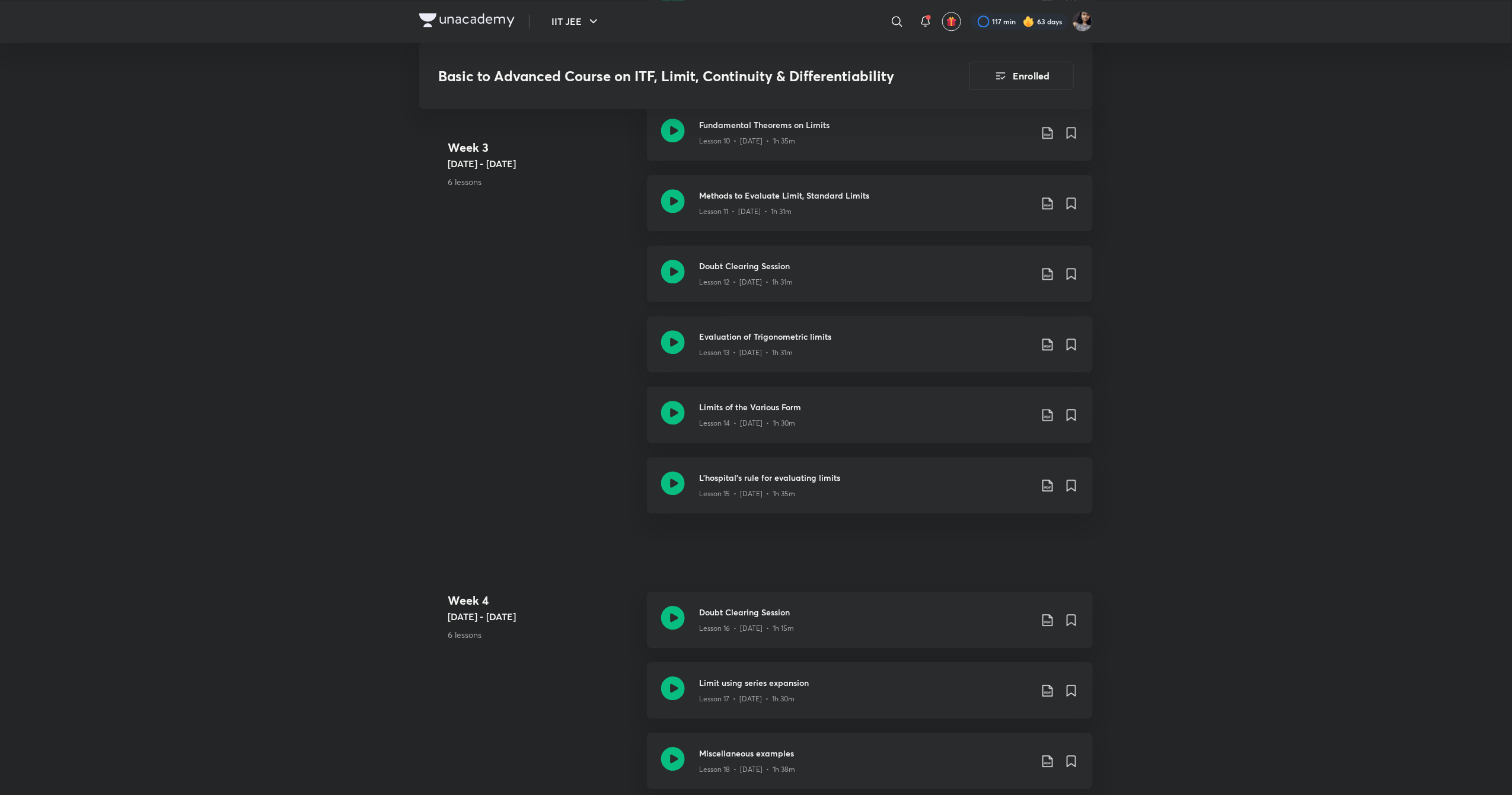
click at [674, 271] on icon at bounding box center [673, 271] width 24 height 24
click at [677, 413] on icon at bounding box center [673, 411] width 24 height 24
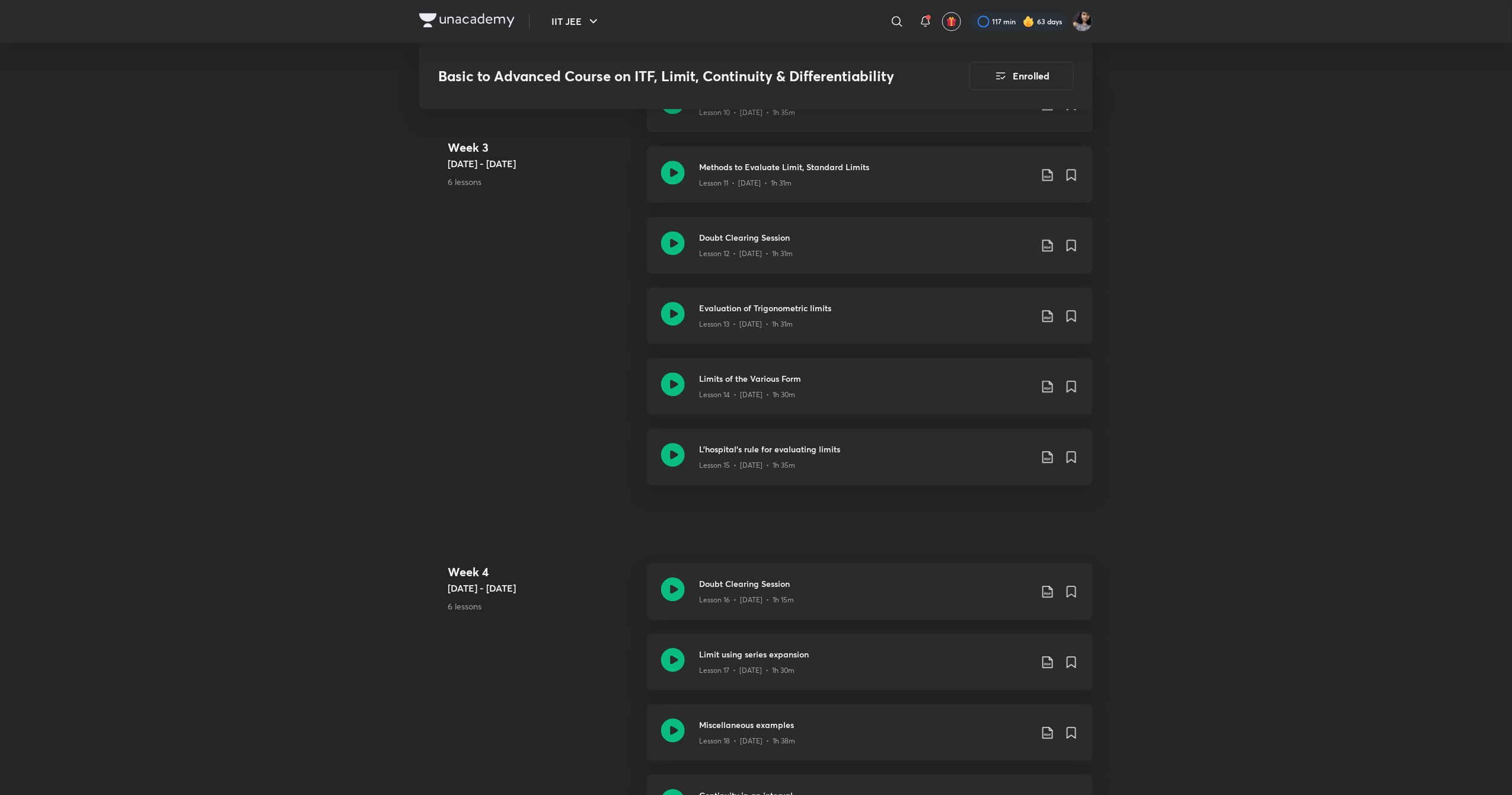
scroll to position [1489, 0]
click at [674, 459] on icon at bounding box center [673, 452] width 24 height 24
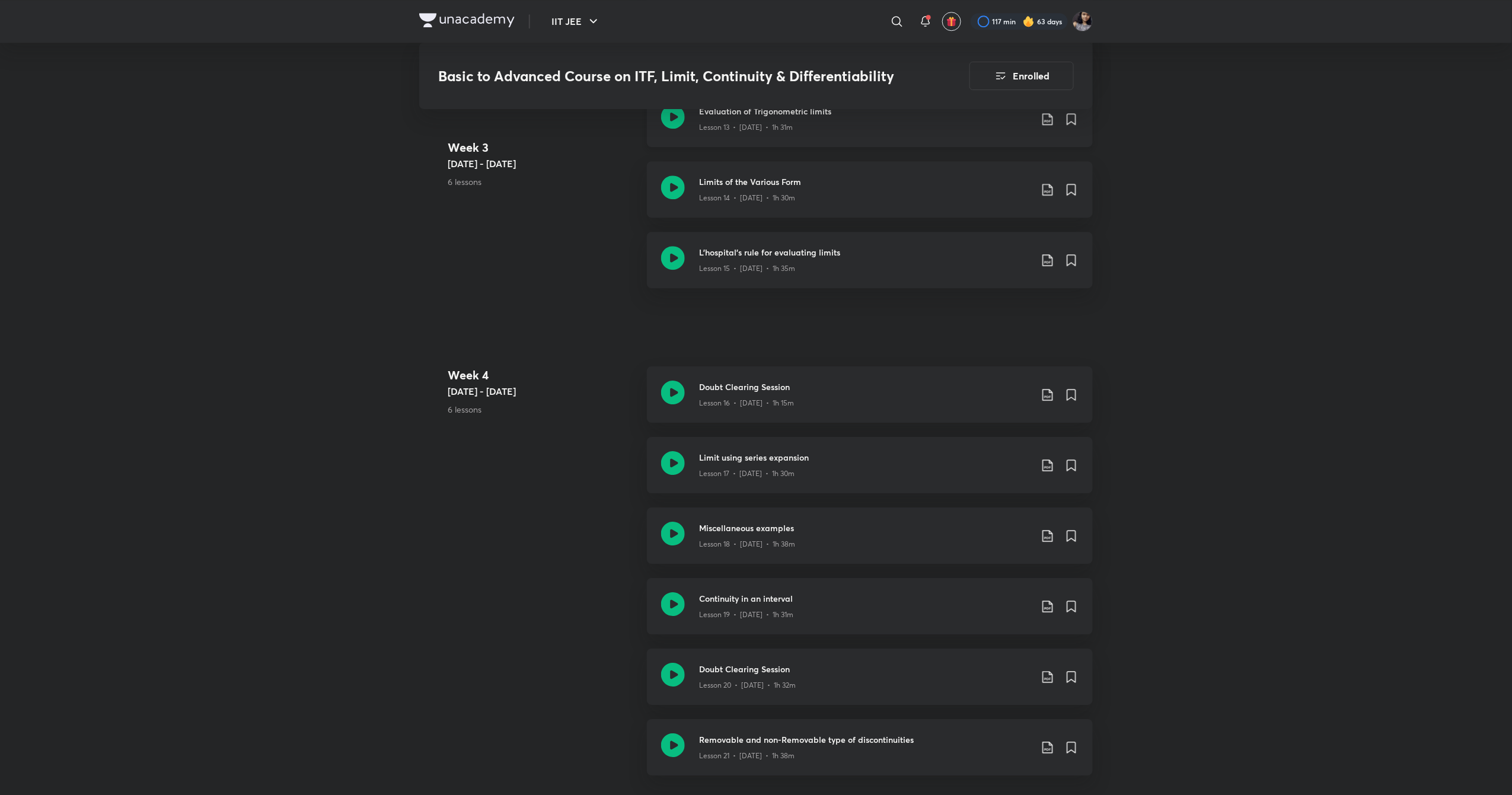
scroll to position [1684, 0]
click at [676, 395] on icon at bounding box center [673, 392] width 24 height 24
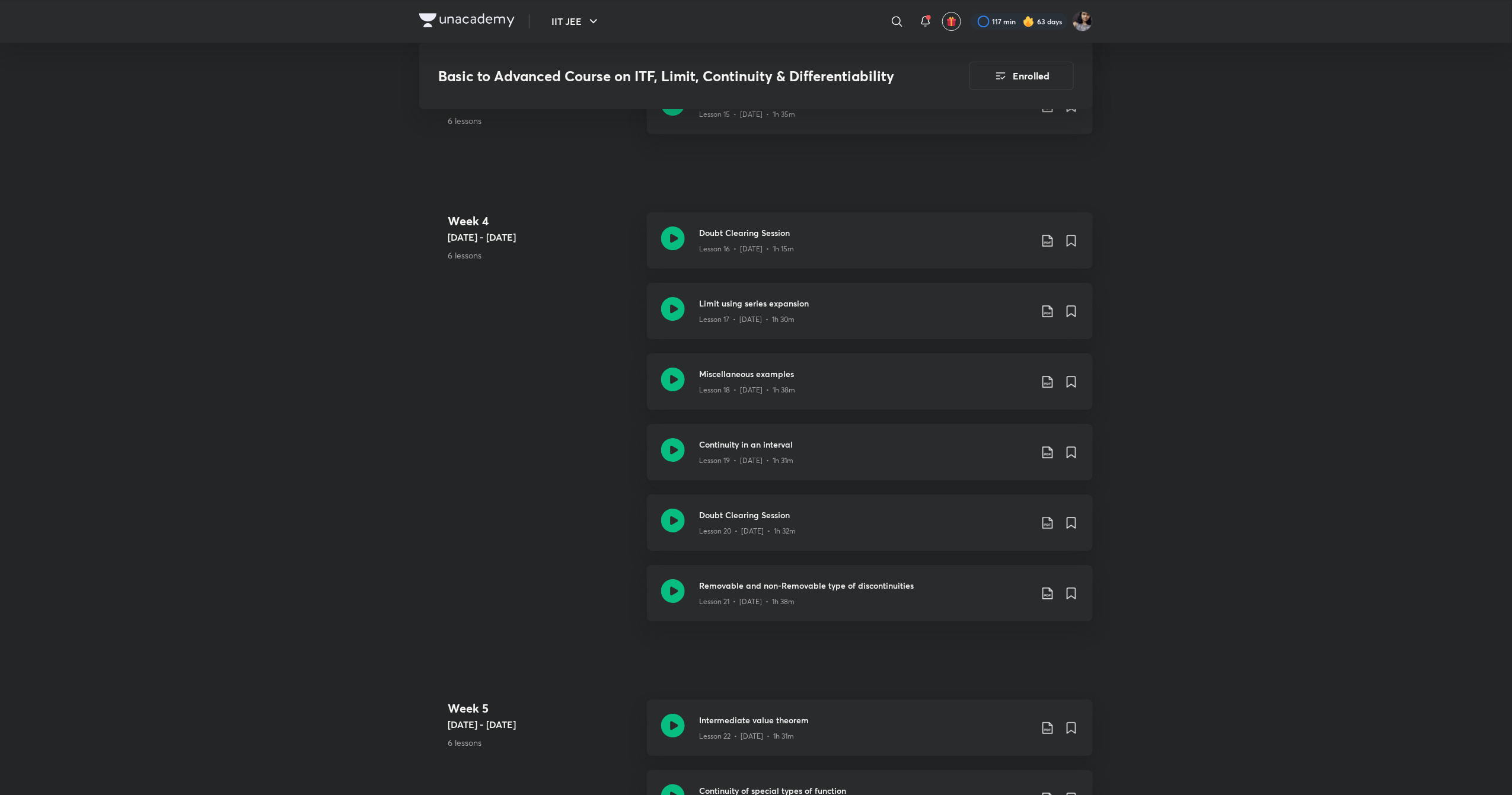
scroll to position [1839, 0]
click at [683, 309] on icon at bounding box center [673, 307] width 24 height 24
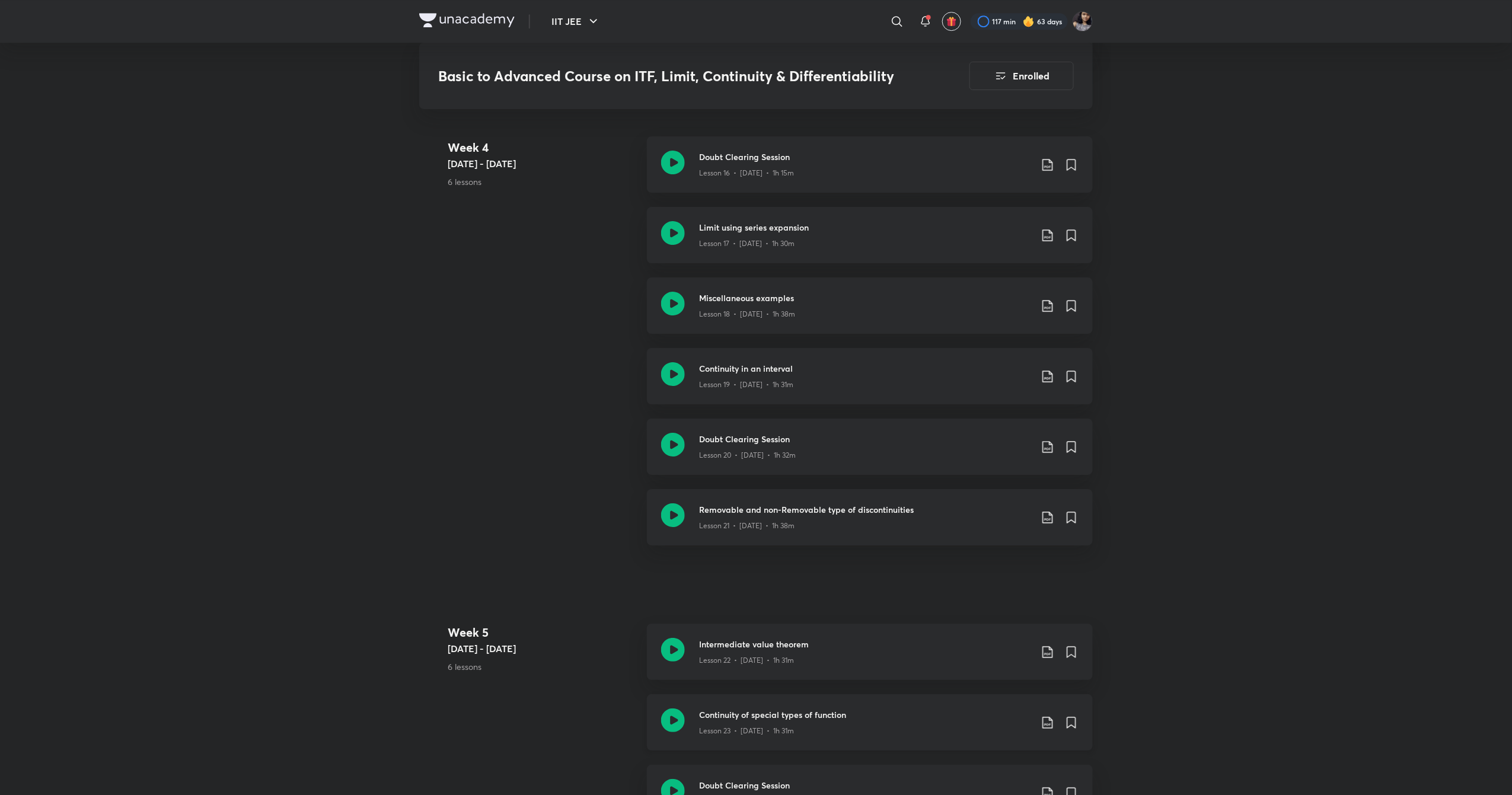
scroll to position [1865, 0]
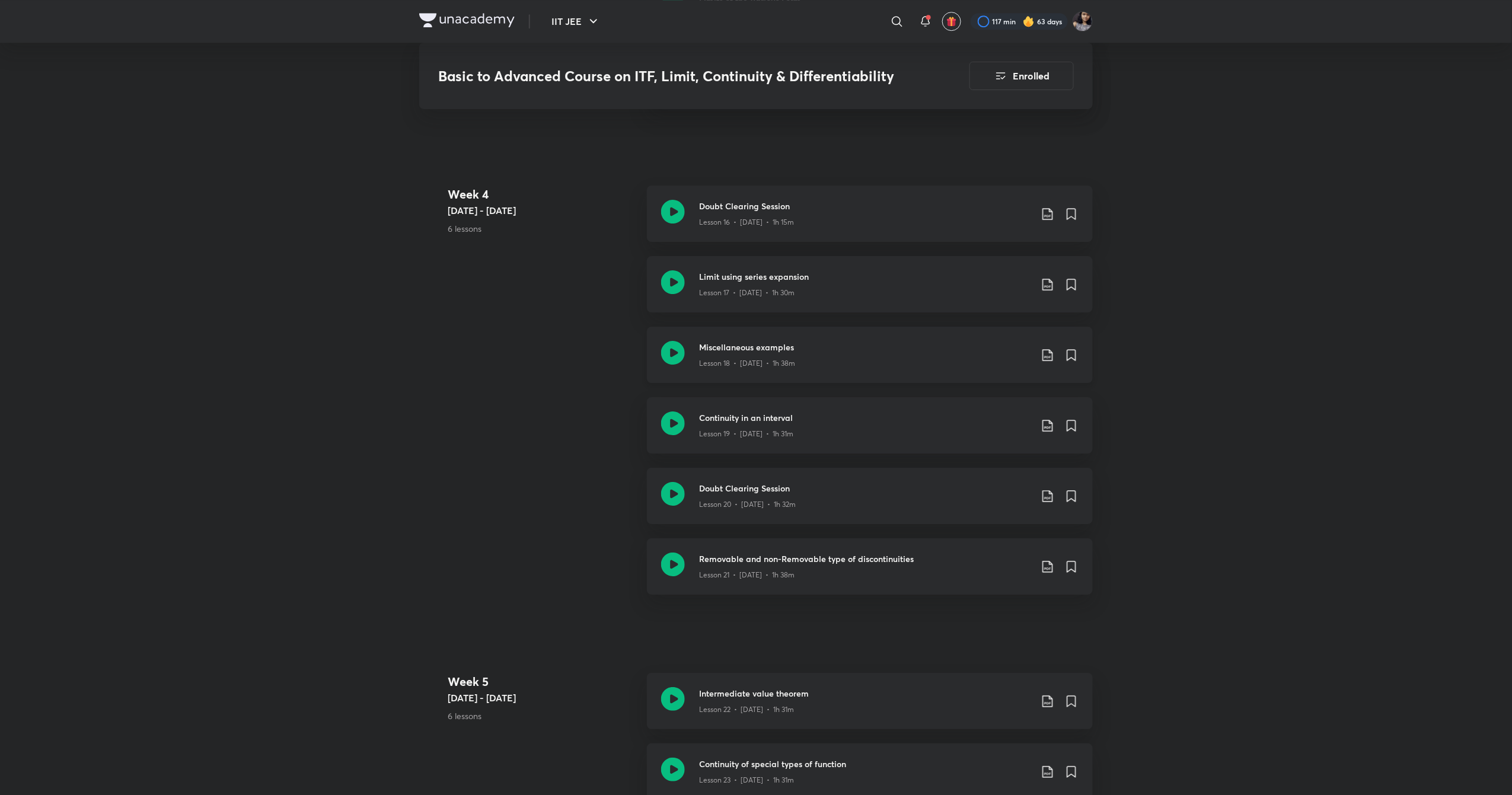
click at [668, 361] on icon at bounding box center [673, 352] width 24 height 24
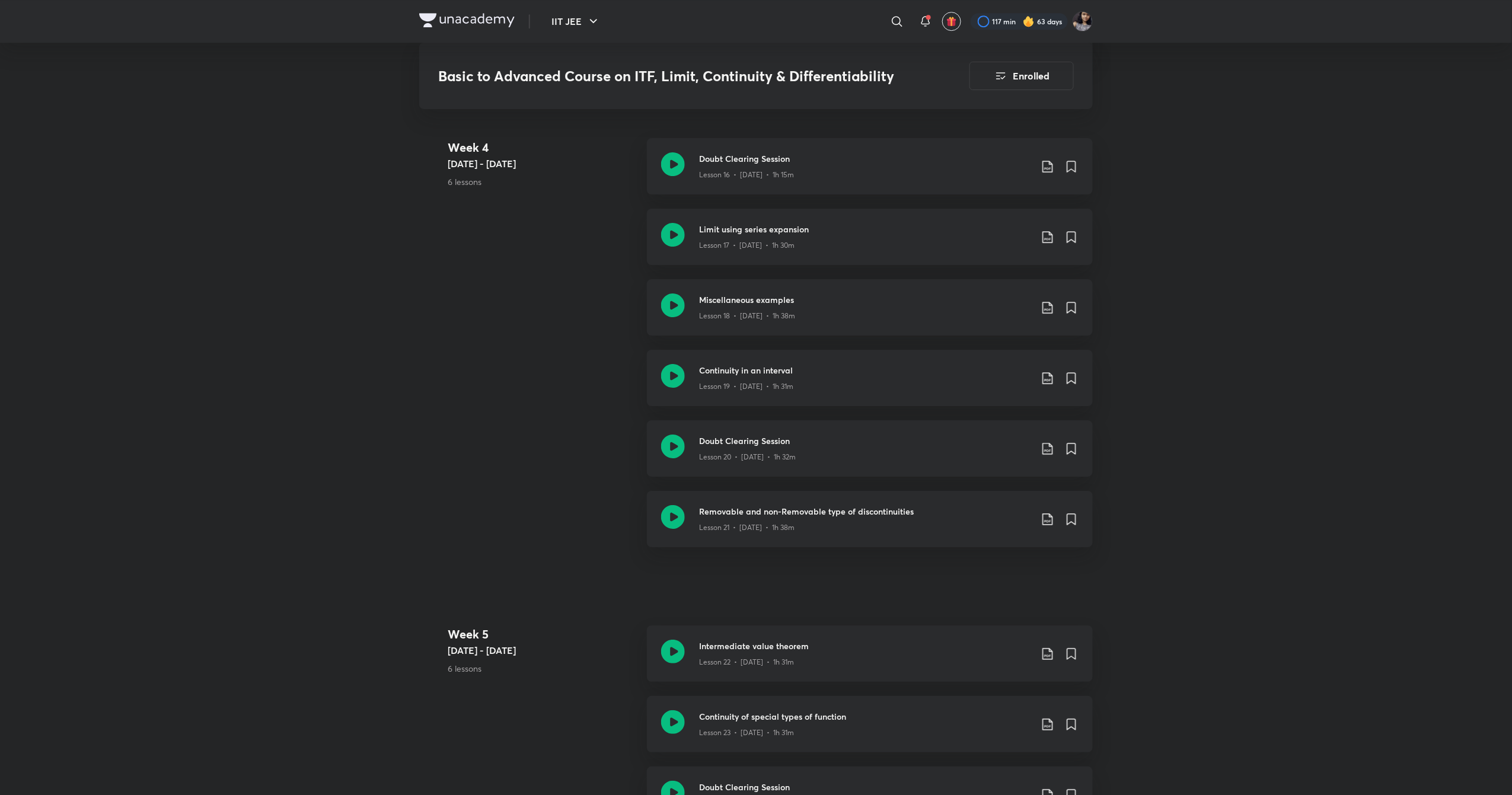
scroll to position [1911, 0]
click at [674, 379] on icon at bounding box center [673, 377] width 24 height 24
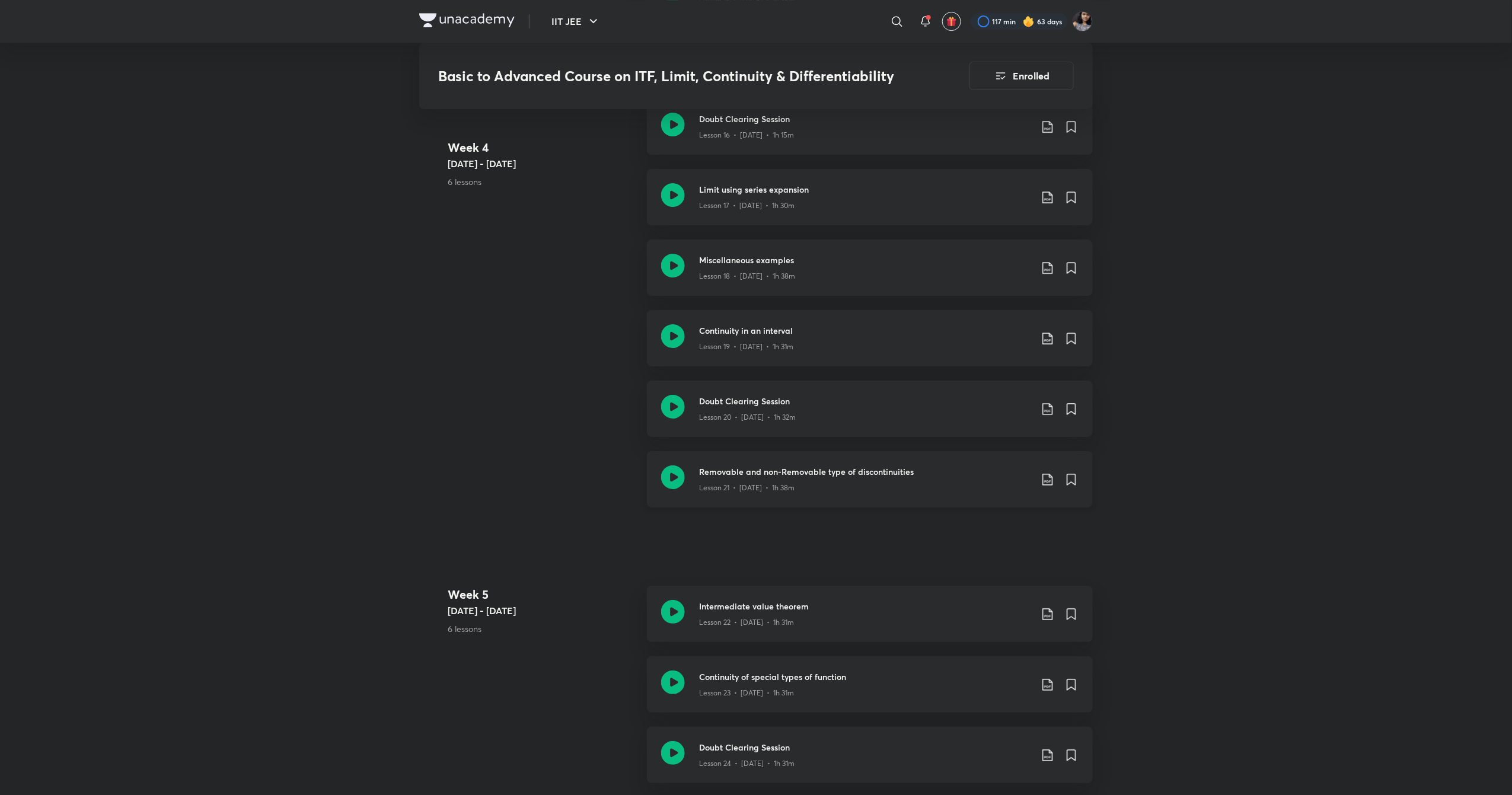
scroll to position [1952, 0]
click at [674, 333] on icon at bounding box center [673, 336] width 24 height 24
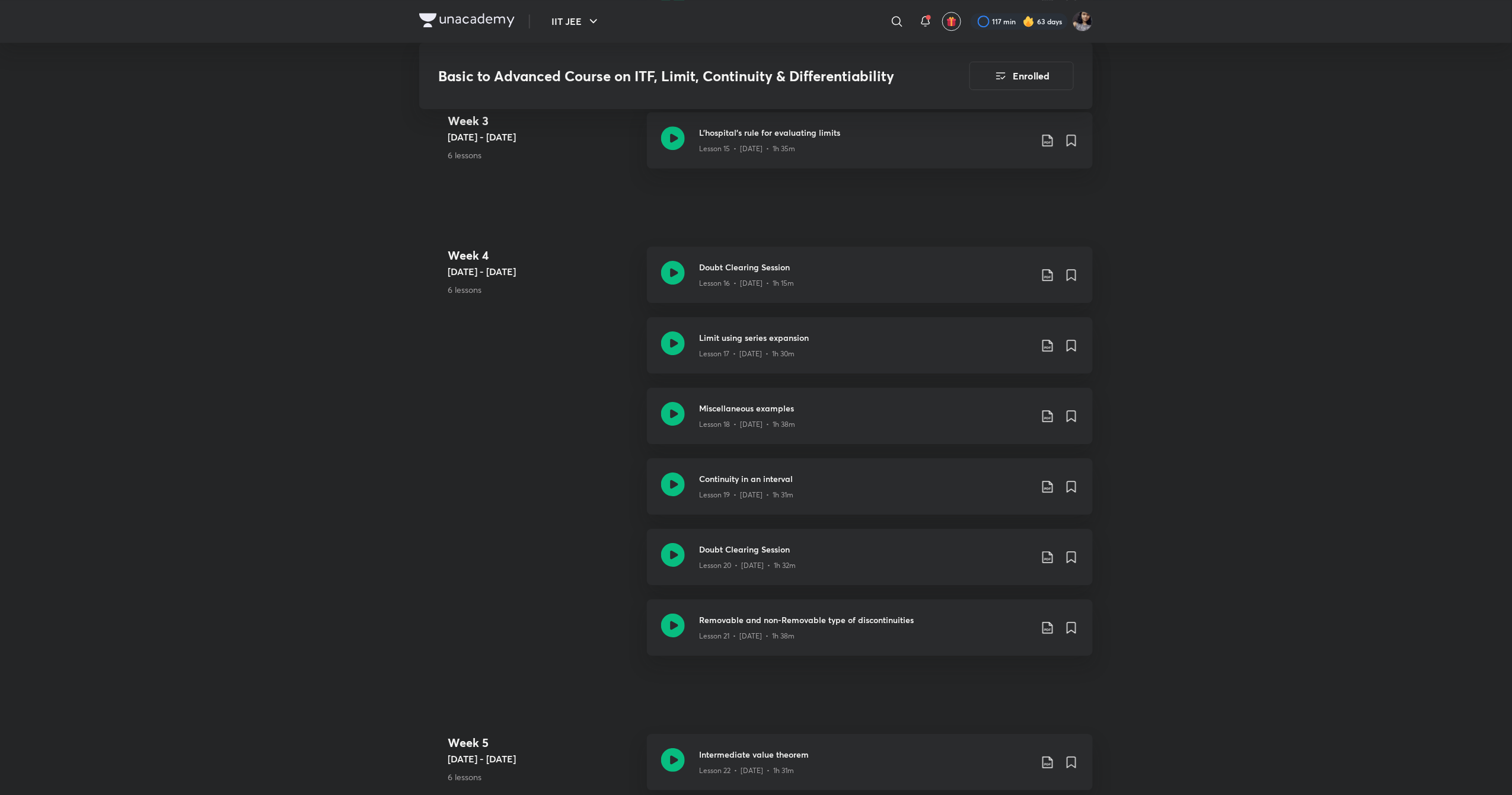
scroll to position [1824, 0]
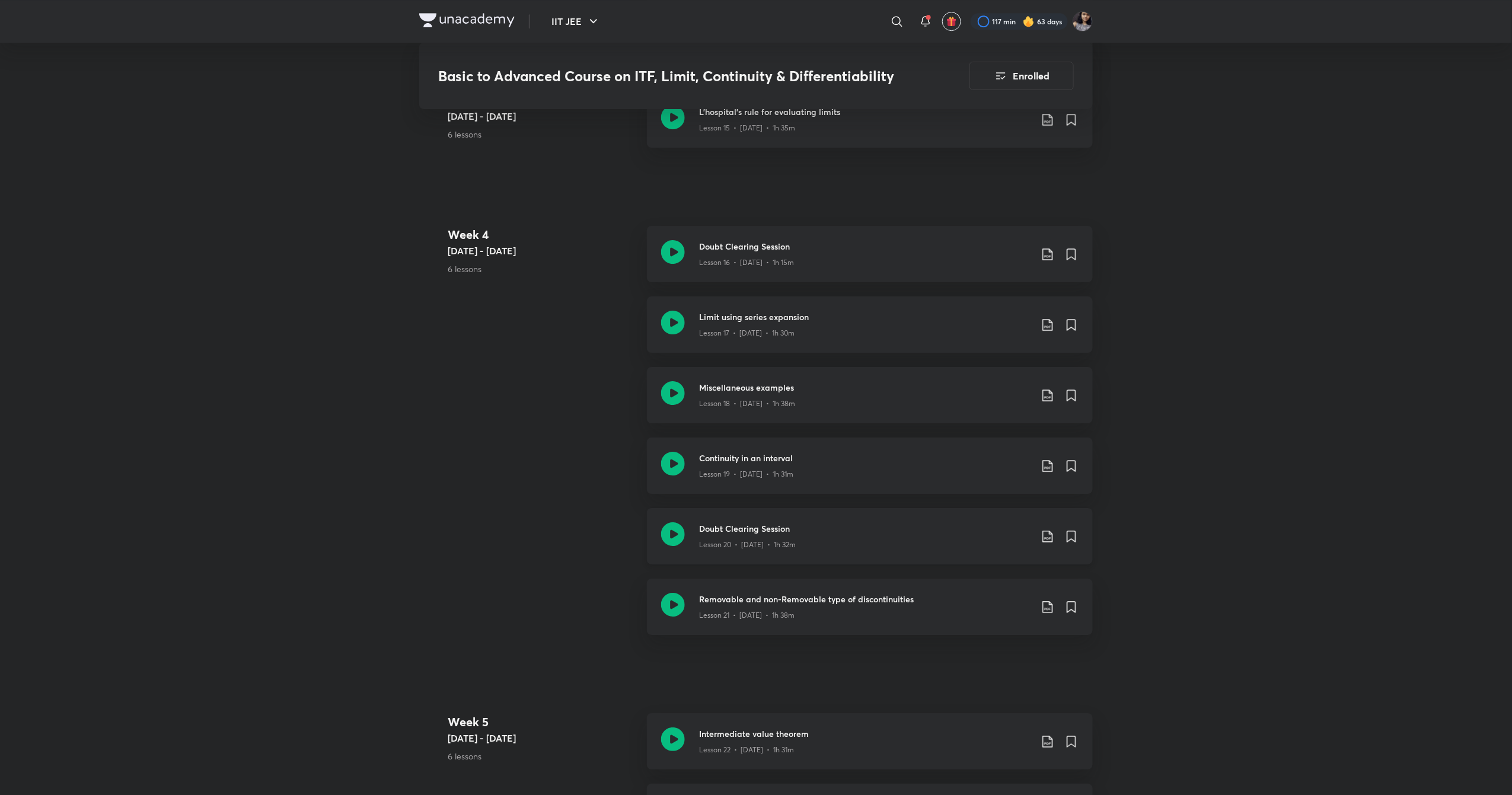
click at [677, 538] on icon at bounding box center [673, 534] width 24 height 24
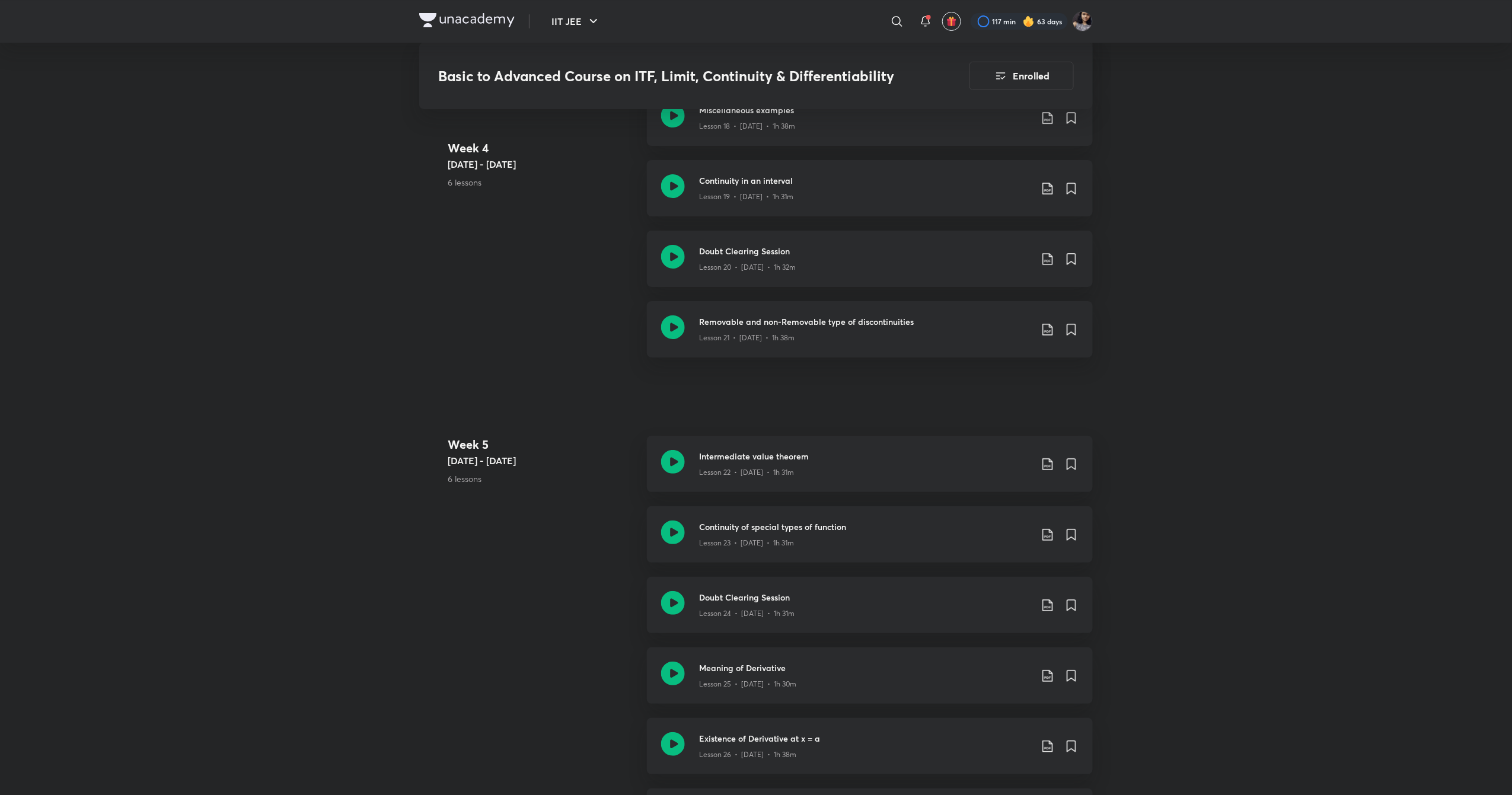
scroll to position [2101, 0]
click at [679, 325] on icon at bounding box center [673, 327] width 24 height 24
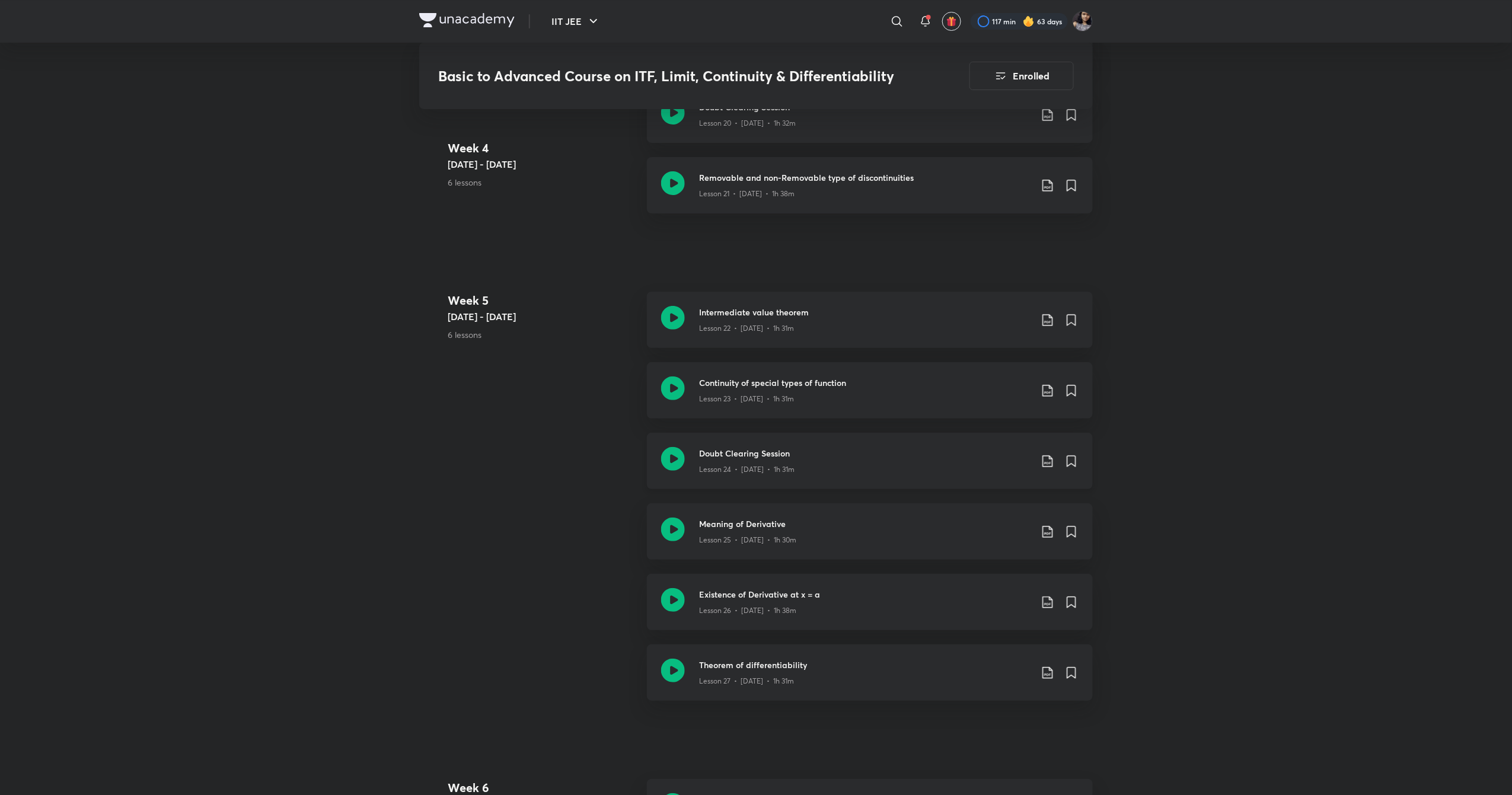
scroll to position [2244, 0]
click at [677, 319] on icon at bounding box center [673, 319] width 24 height 24
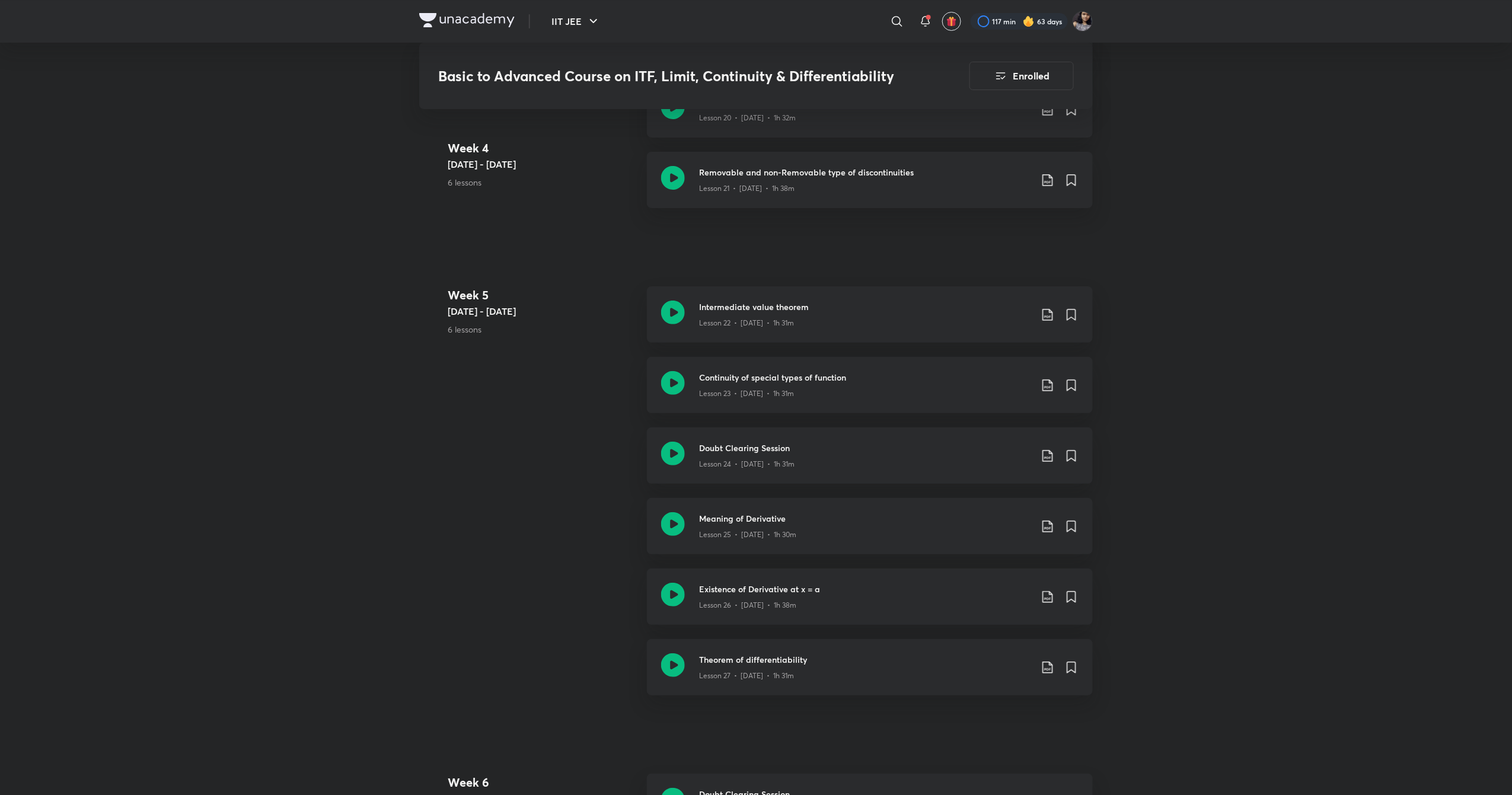
scroll to position [2255, 0]
click at [674, 385] on icon at bounding box center [673, 378] width 24 height 24
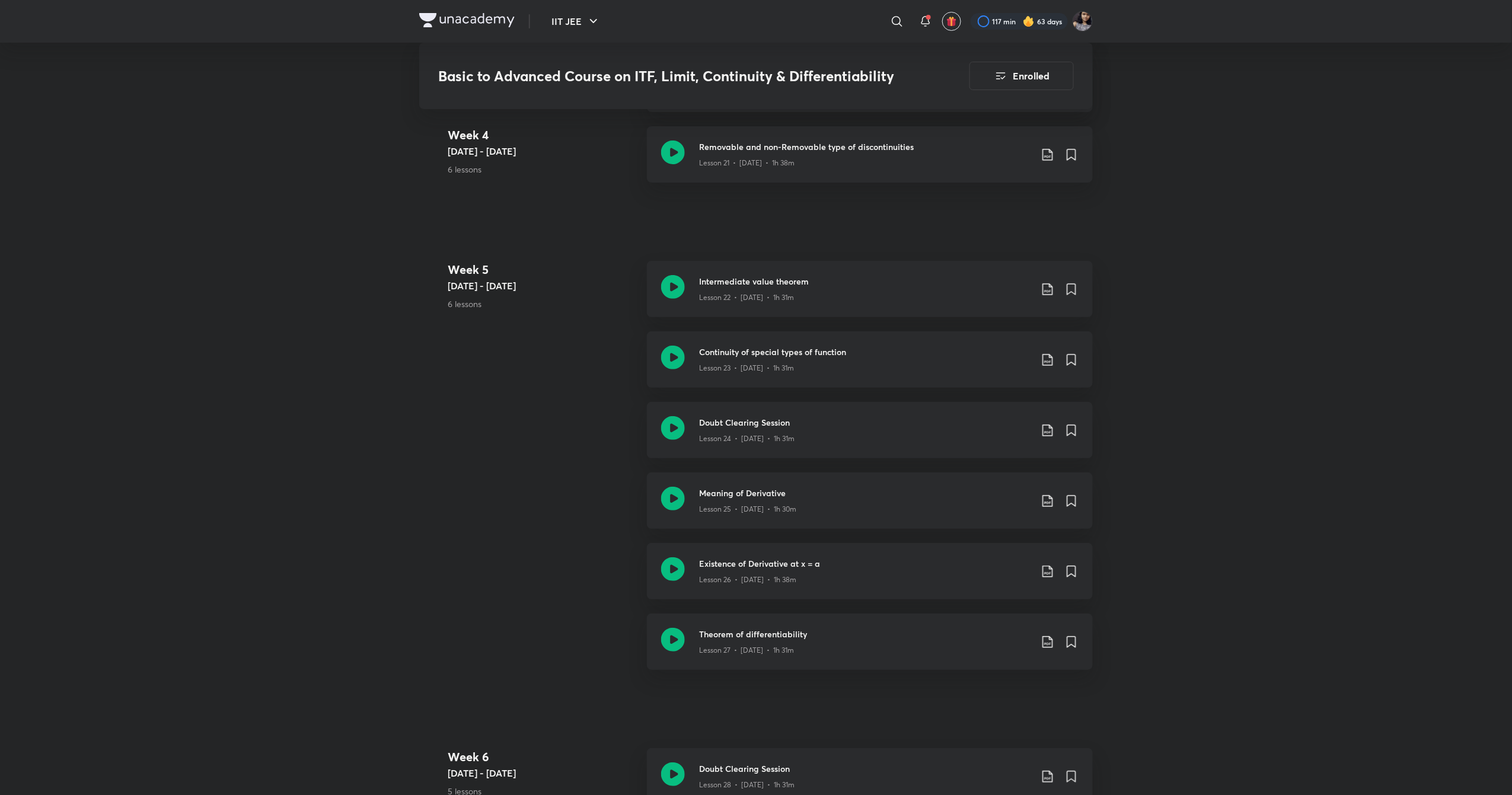
scroll to position [2279, 0]
click at [674, 428] on icon at bounding box center [673, 425] width 24 height 24
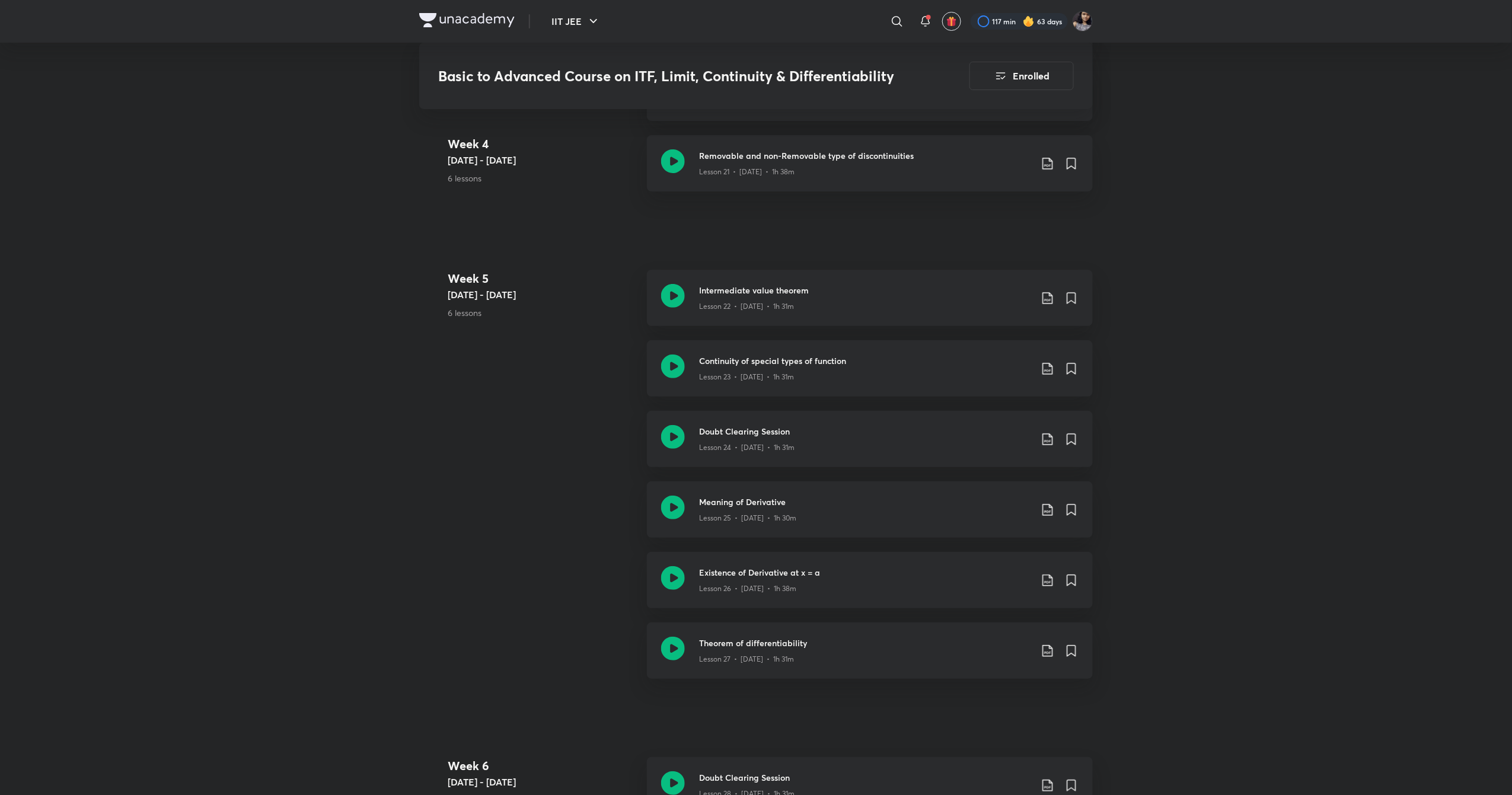
scroll to position [2270, 0]
click at [672, 437] on icon at bounding box center [673, 434] width 24 height 24
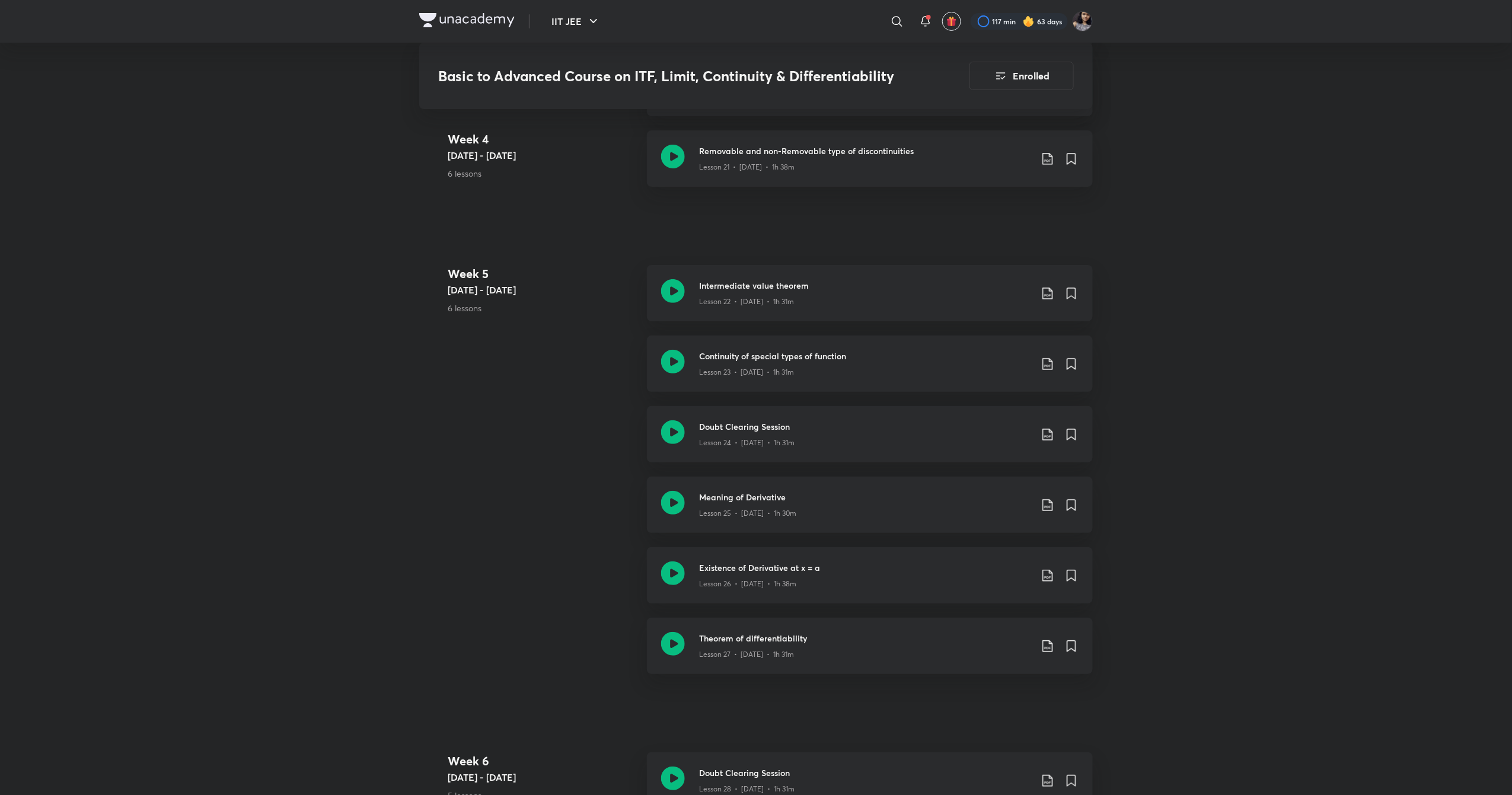
scroll to position [2275, 0]
click at [677, 501] on icon at bounding box center [673, 499] width 24 height 24
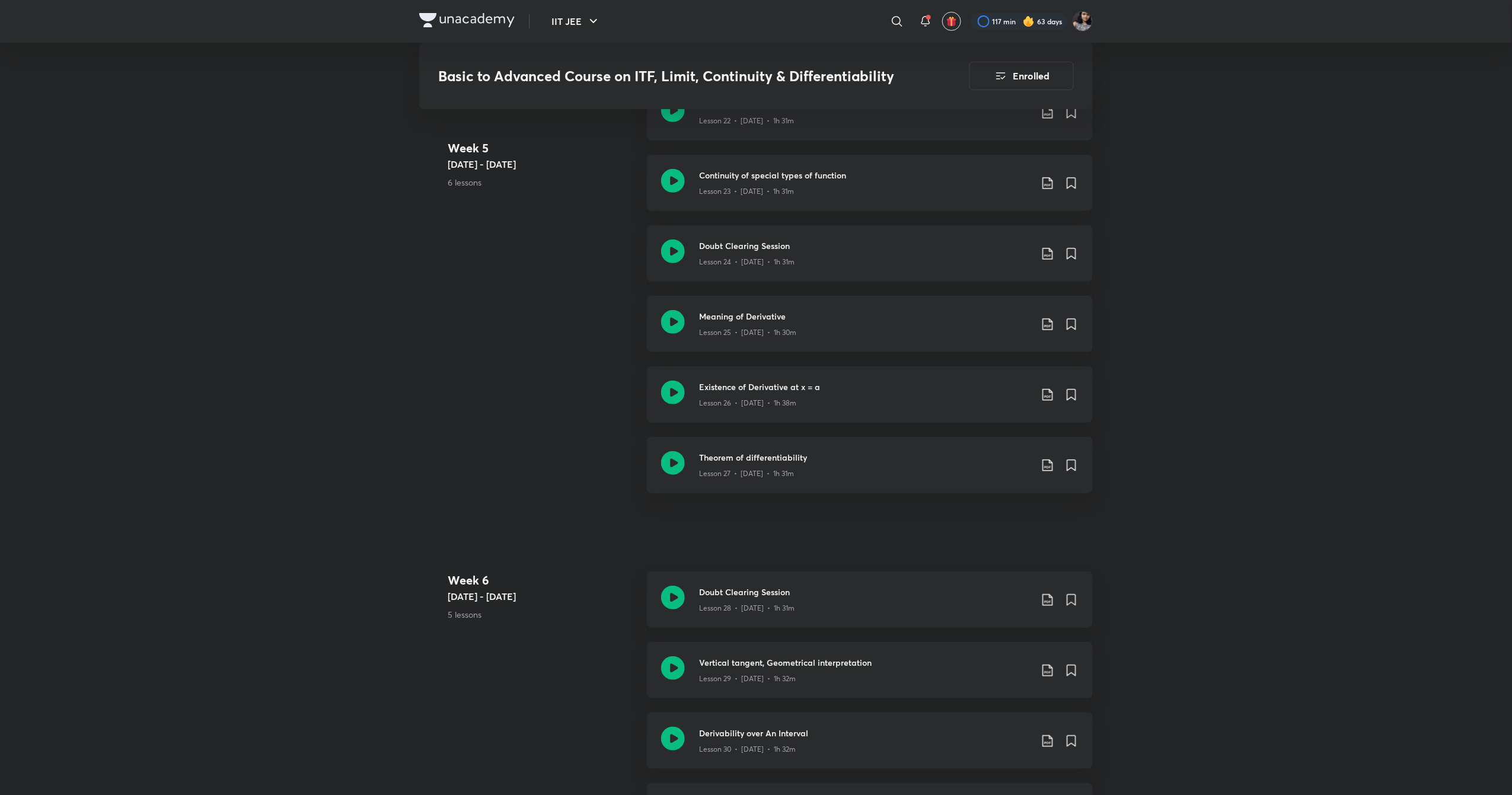
scroll to position [2452, 0]
click at [674, 398] on icon at bounding box center [673, 393] width 24 height 24
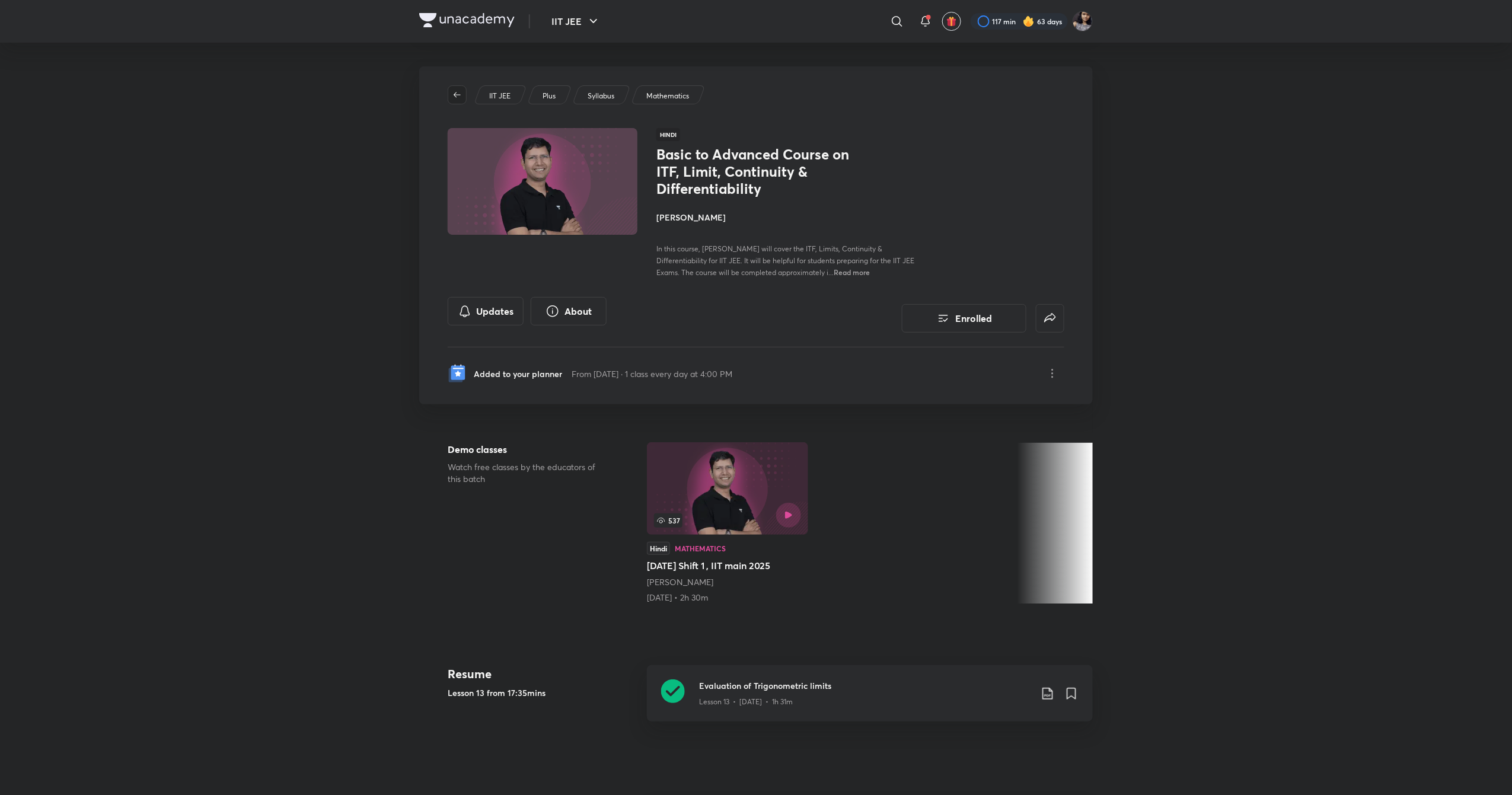
click at [457, 96] on icon "button" at bounding box center [457, 95] width 10 height 10
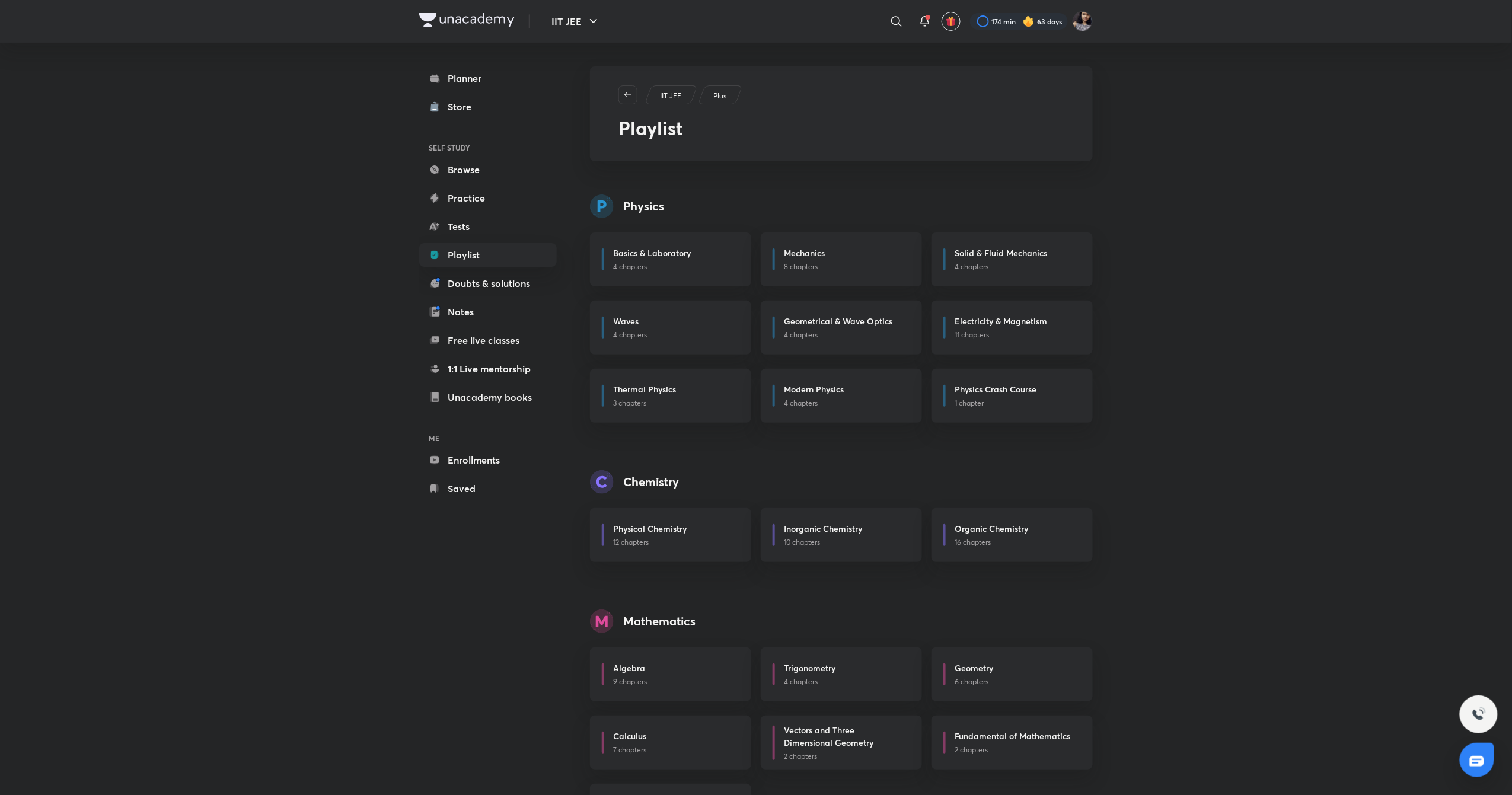
scroll to position [64, 0]
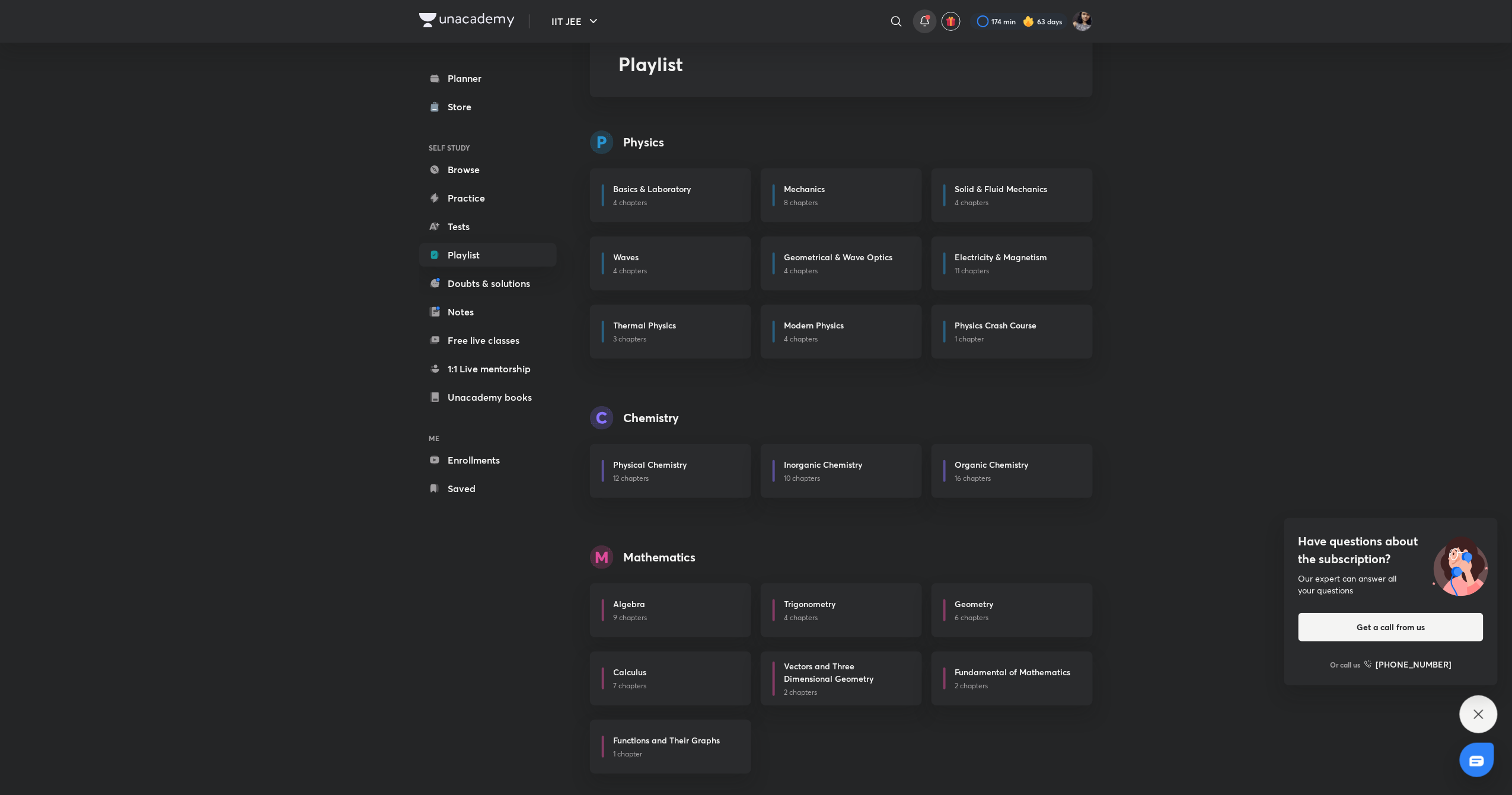
click at [928, 26] on icon at bounding box center [925, 22] width 15 height 15
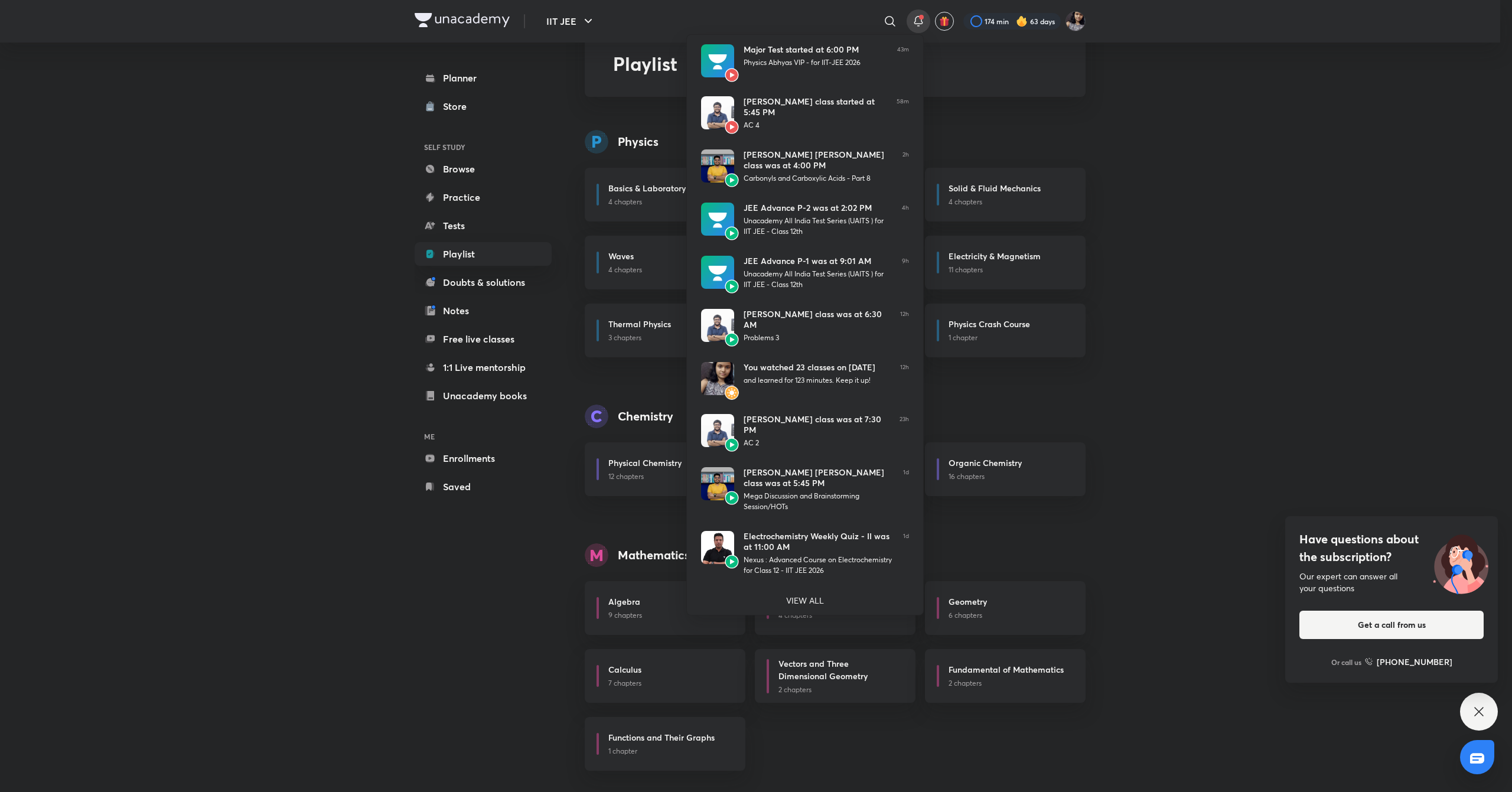
click at [1210, 253] on div at bounding box center [756, 396] width 1512 height 792
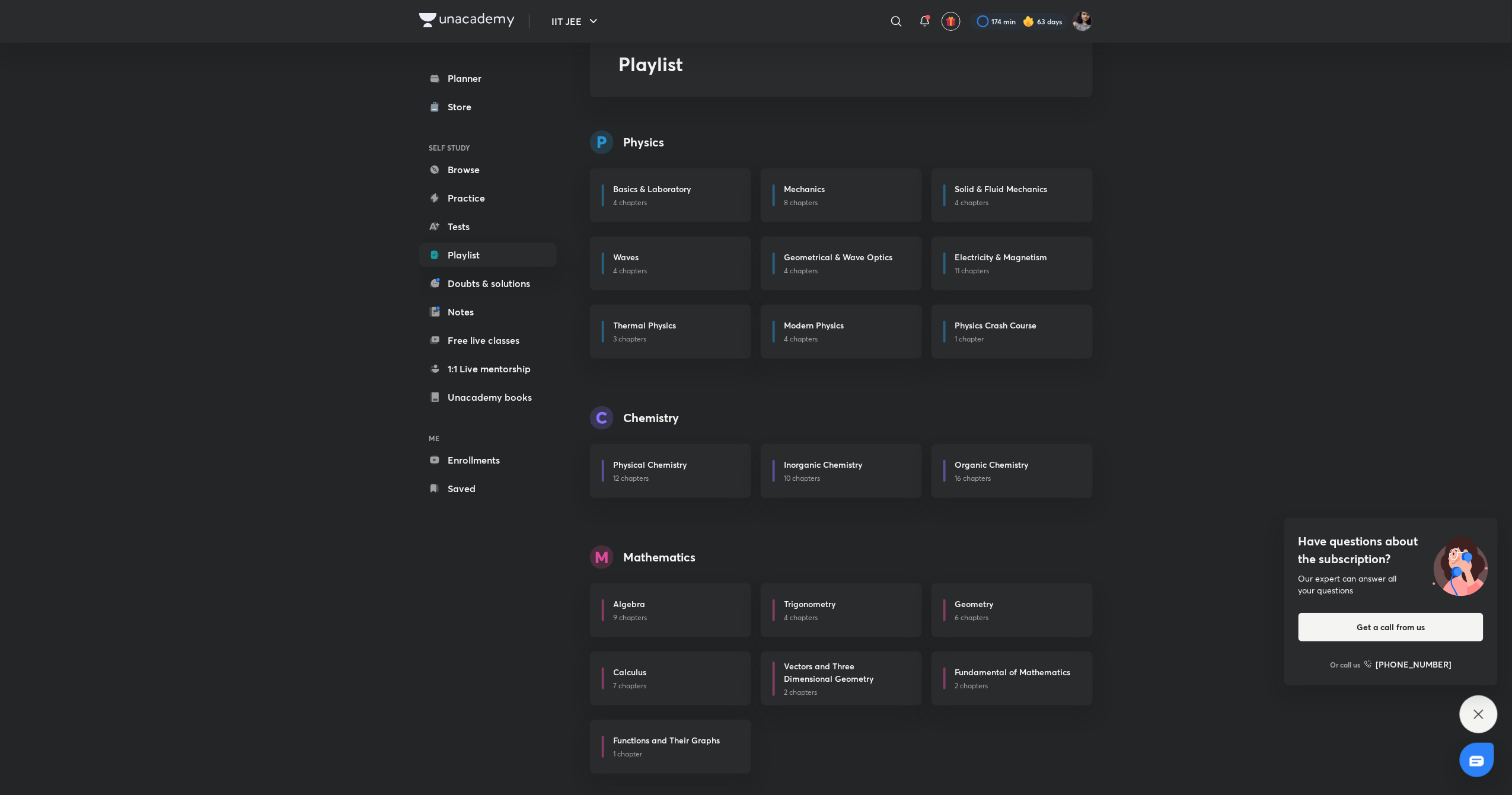
click at [480, 90] on div "Planner Store SELF STUDY Browse Practice Tests Playlist Doubts & solutions Note…" at bounding box center [488, 284] width 137 height 434
click at [482, 85] on link "Planner" at bounding box center [488, 78] width 137 height 24
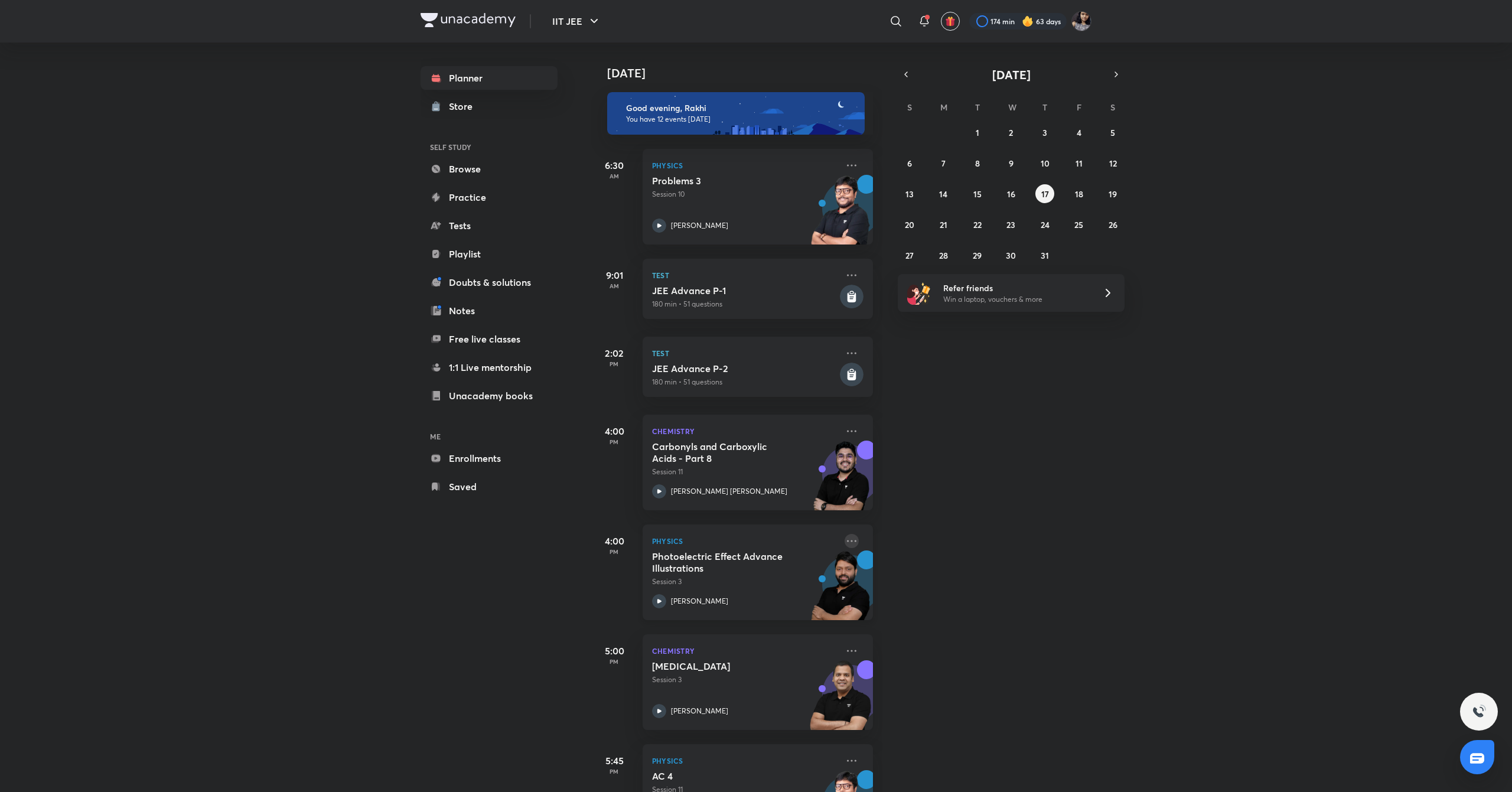
click at [844, 542] on icon at bounding box center [851, 540] width 15 height 15
click at [1252, 674] on div "[DATE] Good evening, Rakhi You have 12 events [DATE] 6:30 AM Physics Problems 3…" at bounding box center [1050, 417] width 919 height 749
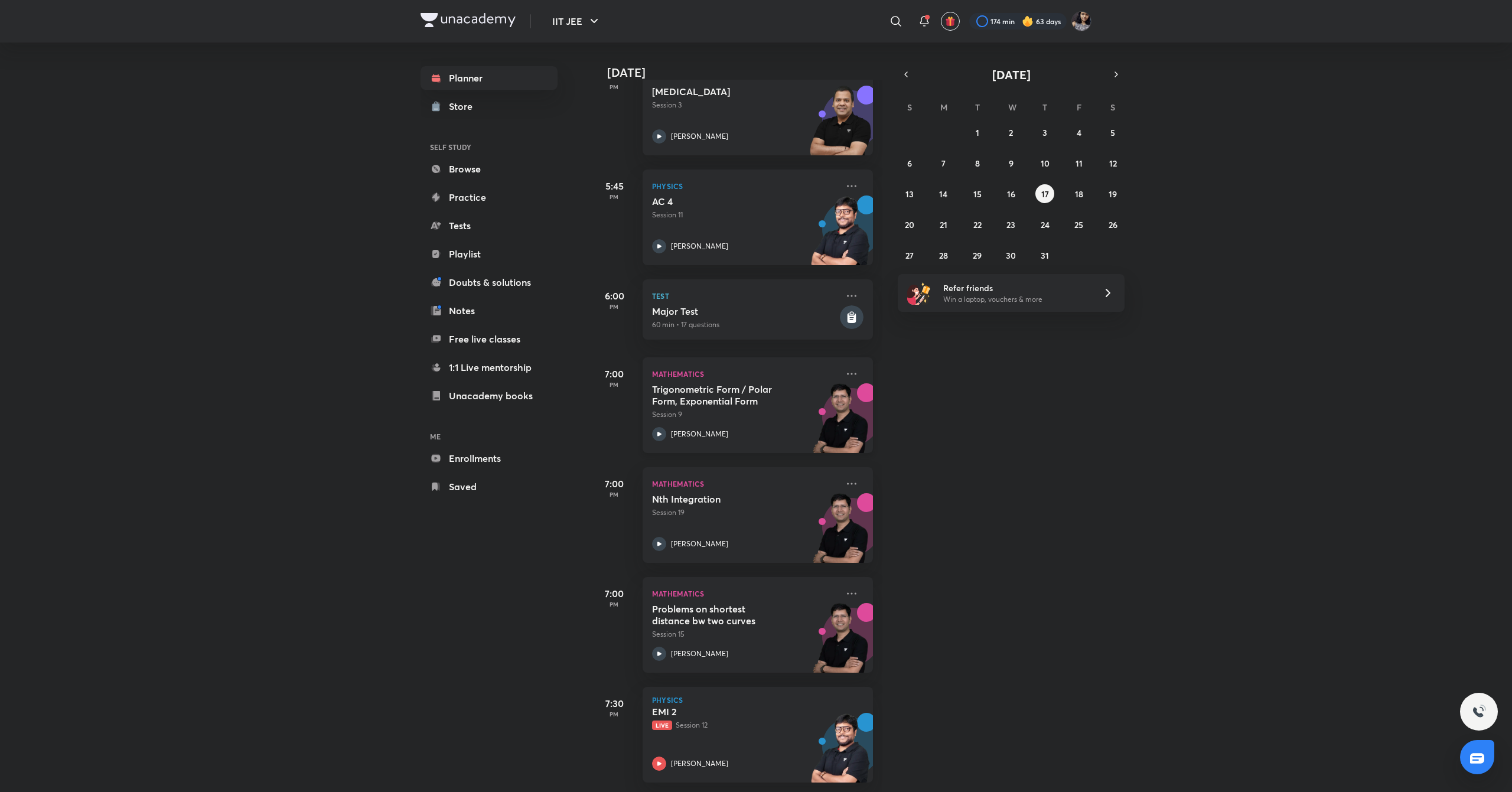
click at [847, 366] on div "Mathematics Trigonometric Form / Polar Form, Exponential Form Session 9 [PERSON…" at bounding box center [757, 405] width 230 height 95
